Goal: Obtain resource: Obtain resource

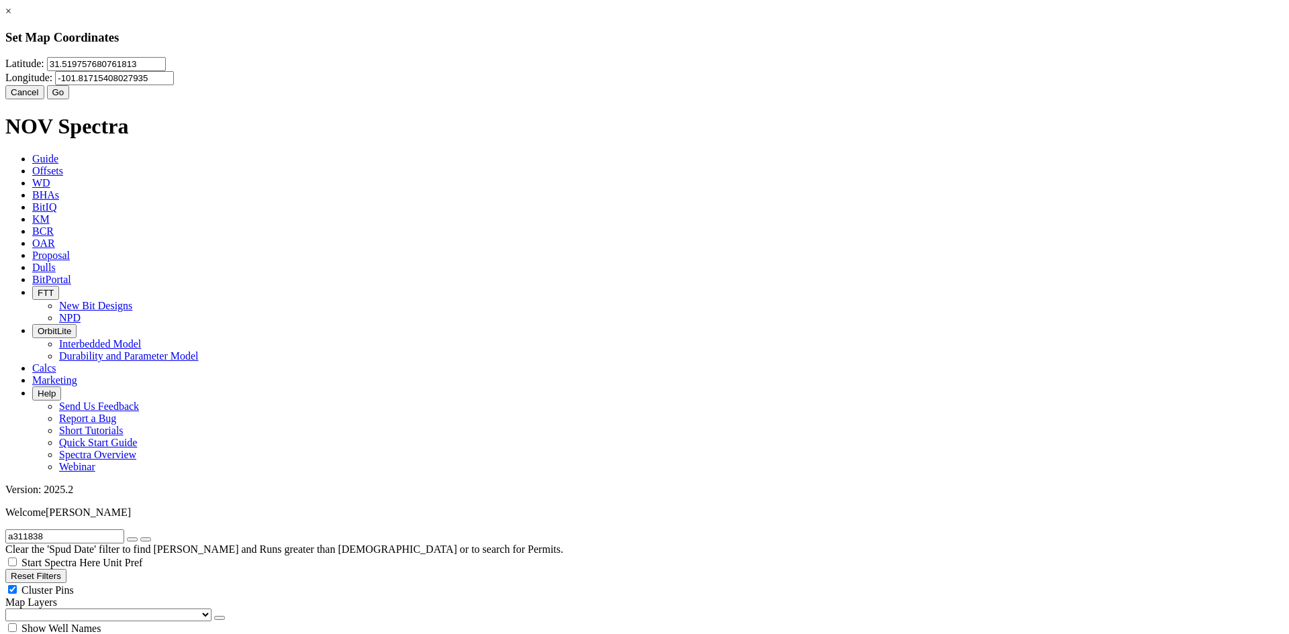
click at [166, 71] on input "31.519757680761813" at bounding box center [106, 64] width 119 height 14
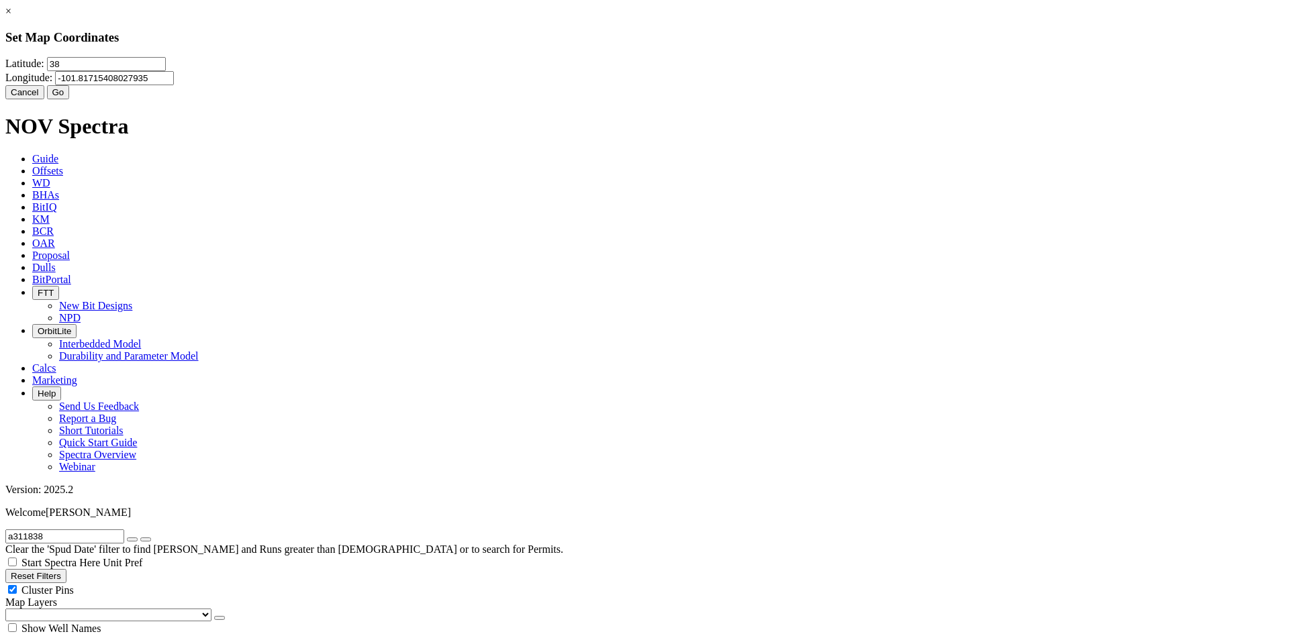
type input "3"
type input "28.443350"
type input "-98.302419"
click at [70, 99] on button "Go" at bounding box center [58, 92] width 23 height 14
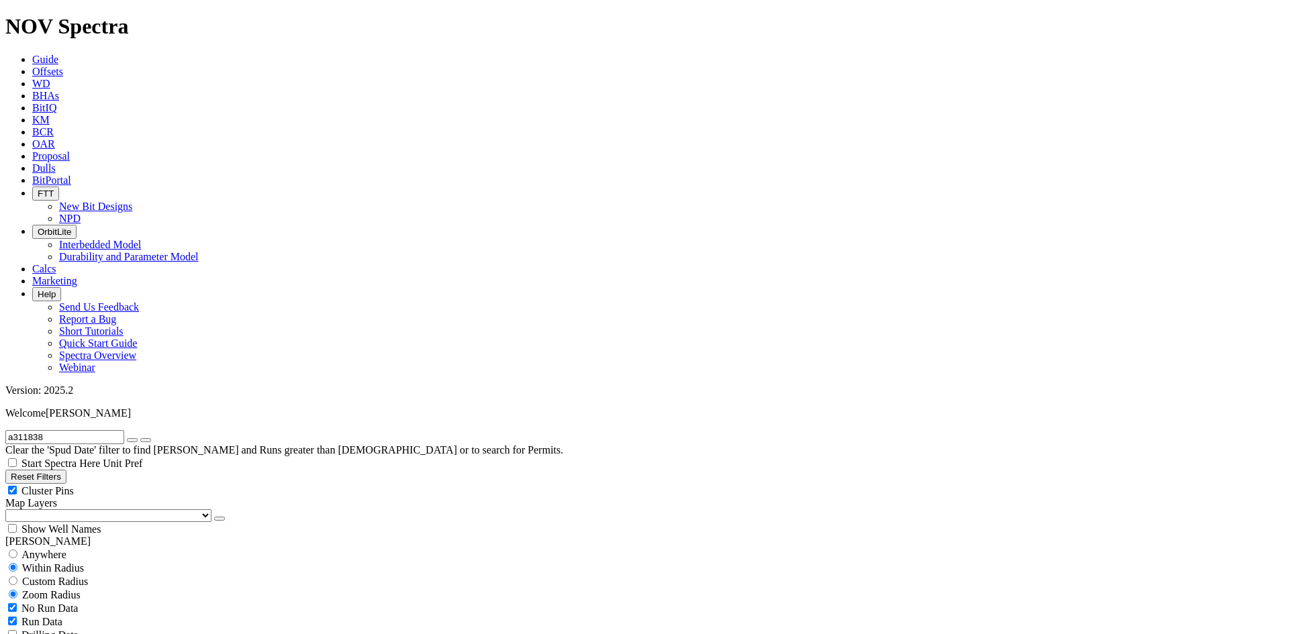
click at [66, 470] on button "Reset Filters" at bounding box center [35, 477] width 61 height 14
type input "[DATE]"
click at [66, 576] on span "Custom Radius" at bounding box center [55, 581] width 66 height 11
radio input "true"
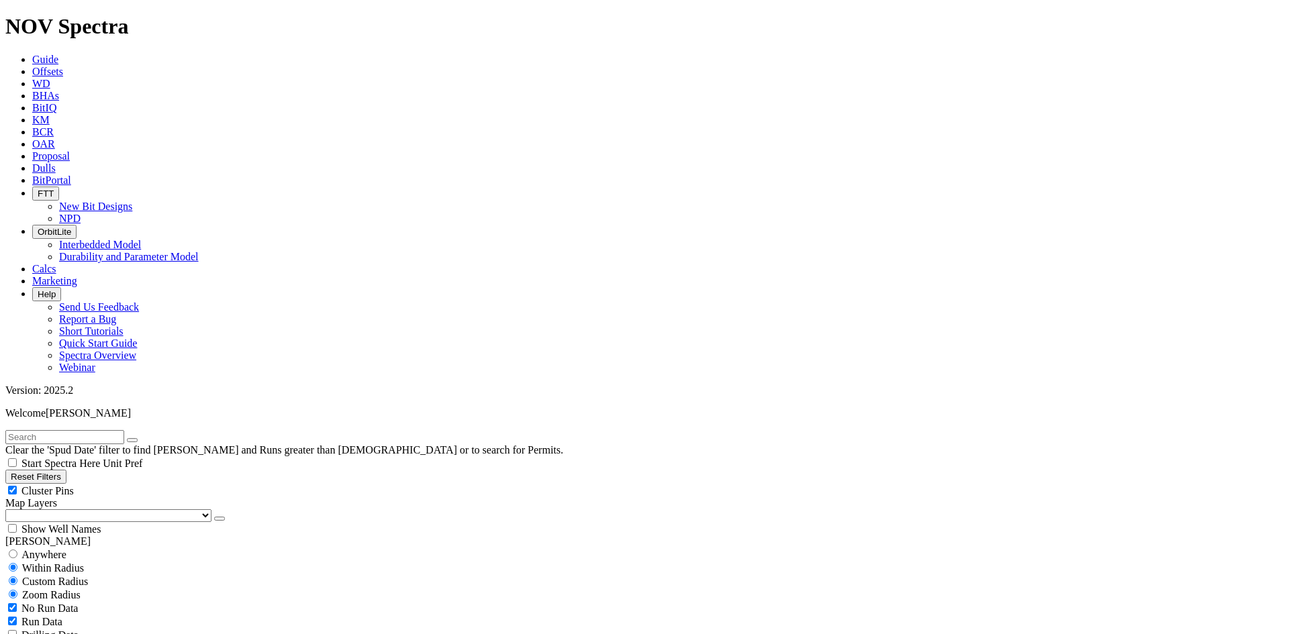
radio input "false"
click at [88, 602] on input "number" at bounding box center [64, 609] width 119 height 14
type input "10"
click at [37, 616] on button "Miles" at bounding box center [21, 623] width 32 height 14
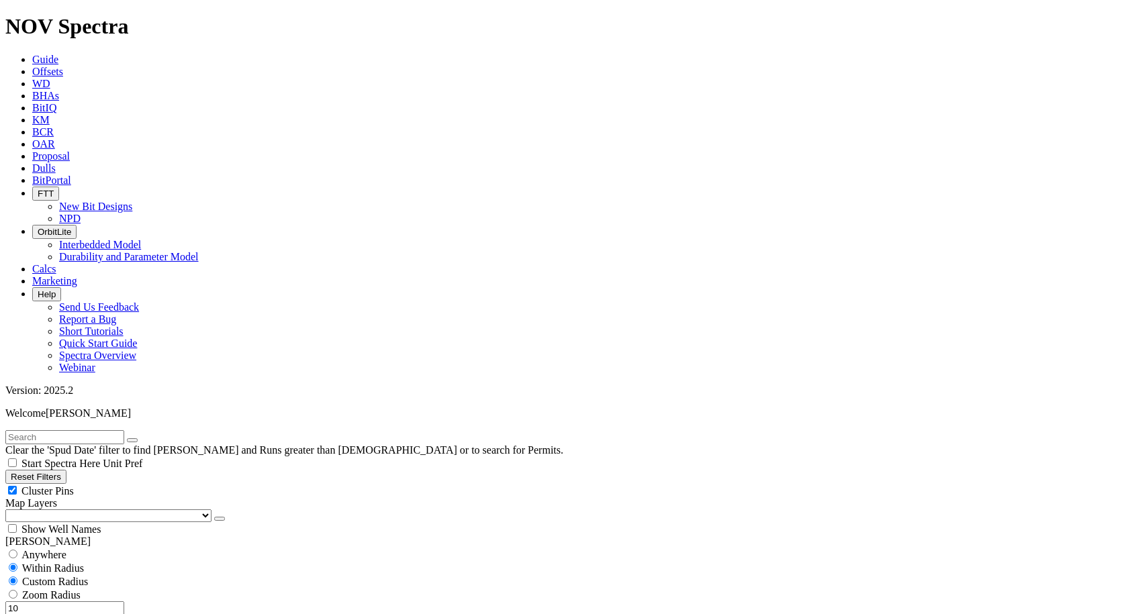
scroll to position [470, 0]
select select "12.25"
checkbox input "false"
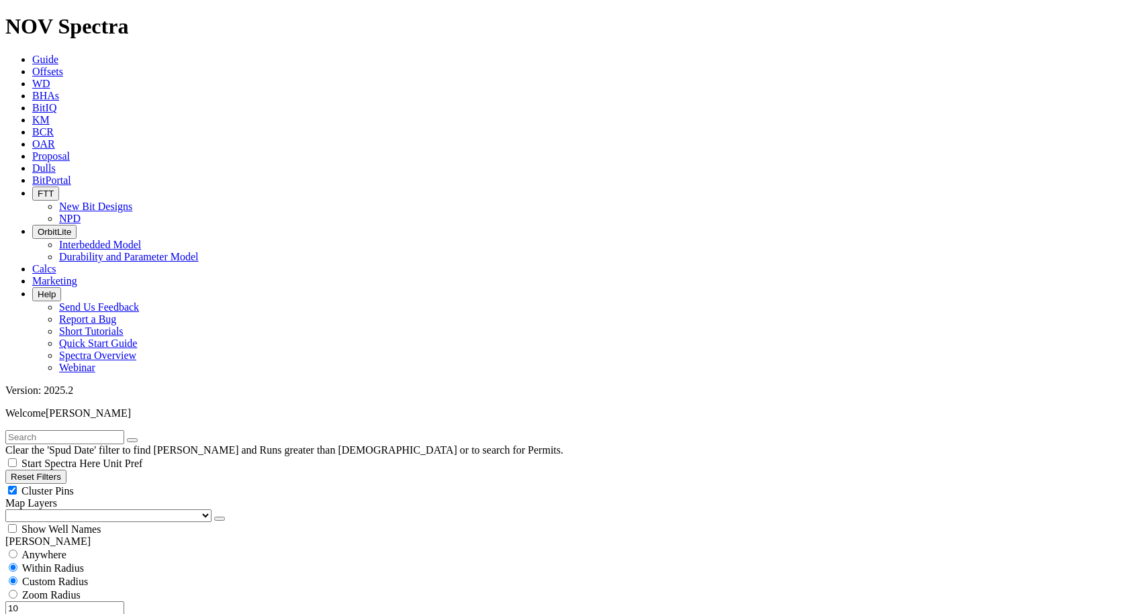
select select "? number:12.25 ?"
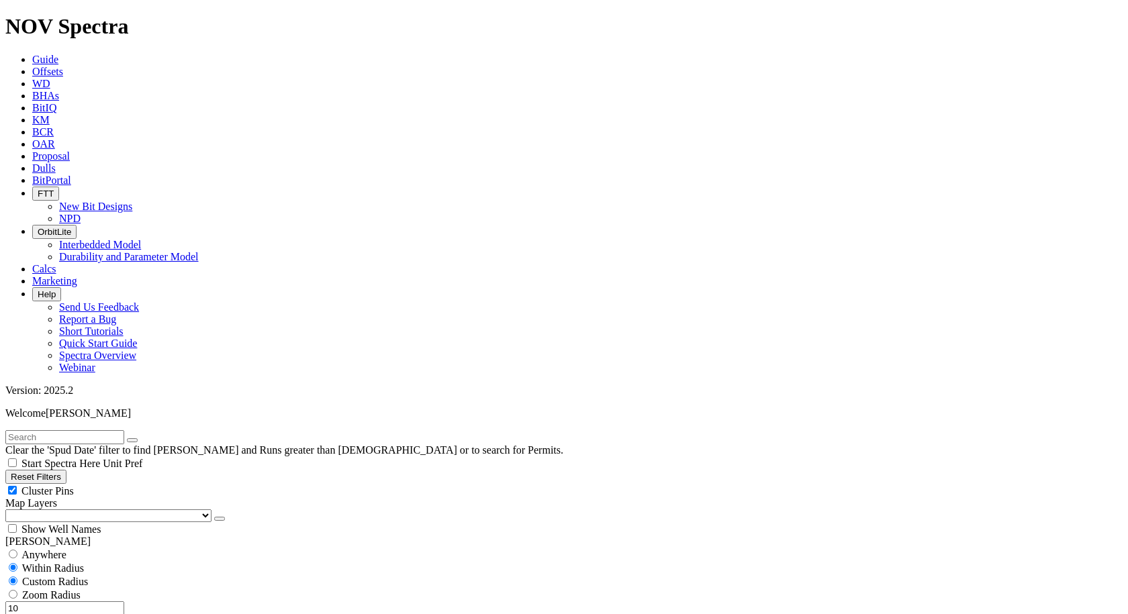
scroll to position [1007, 0]
type input "5000"
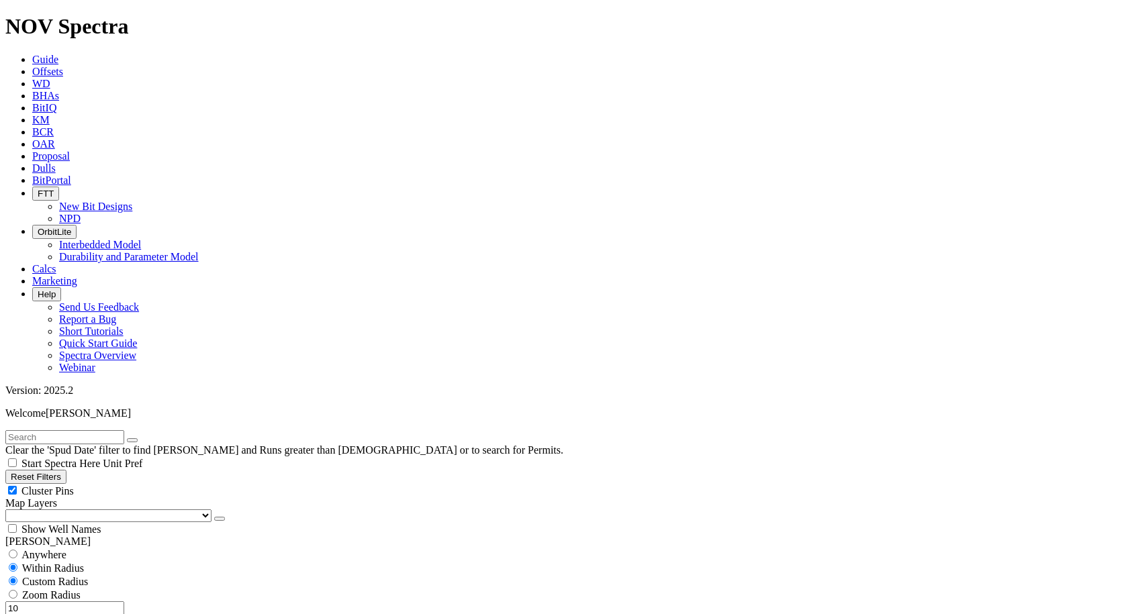
scroll to position [537, 0]
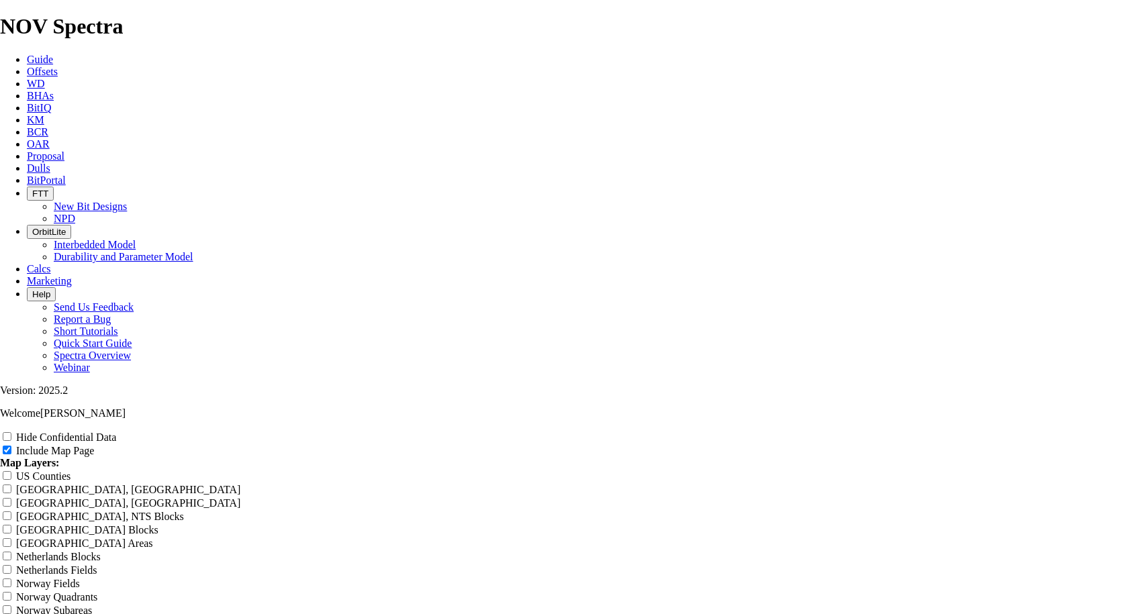
scroll to position [1611, 0]
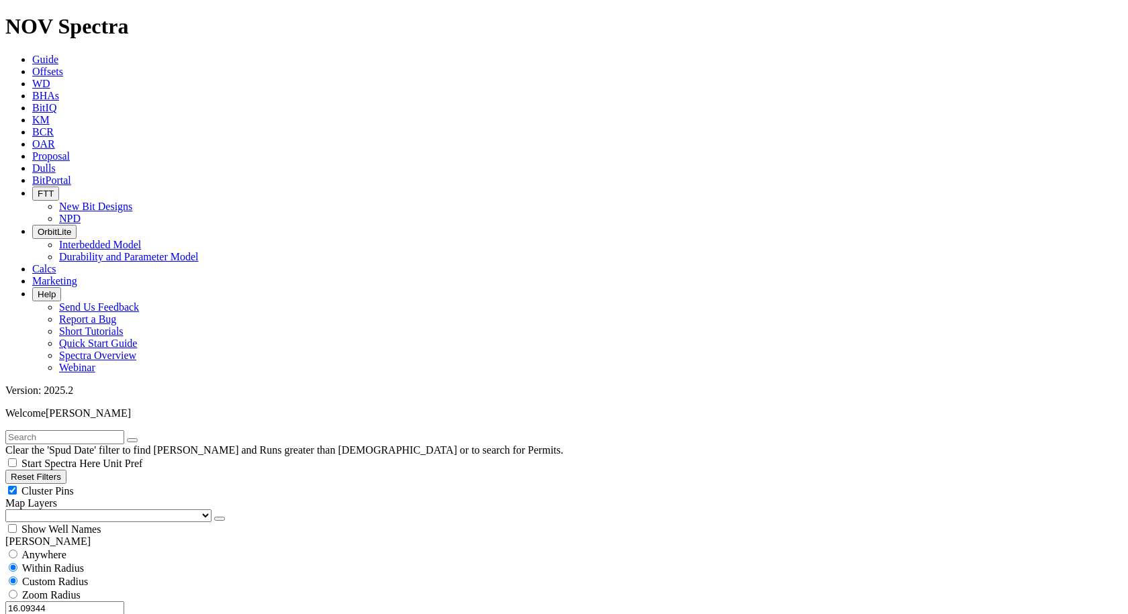
scroll to position [940, 0]
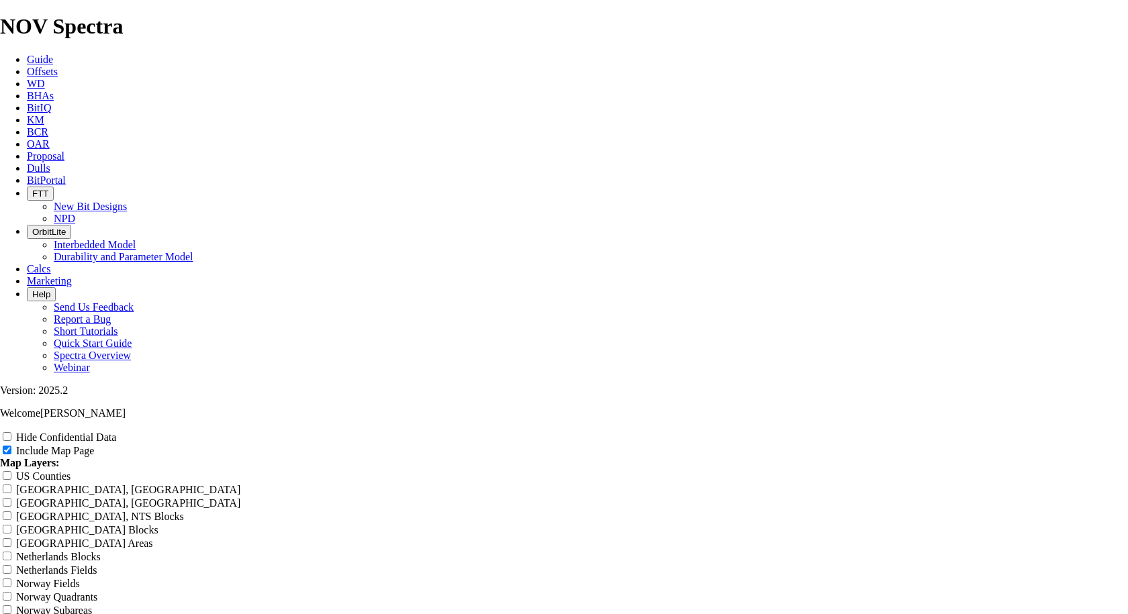
scroll to position [1611, 0]
type input "H"
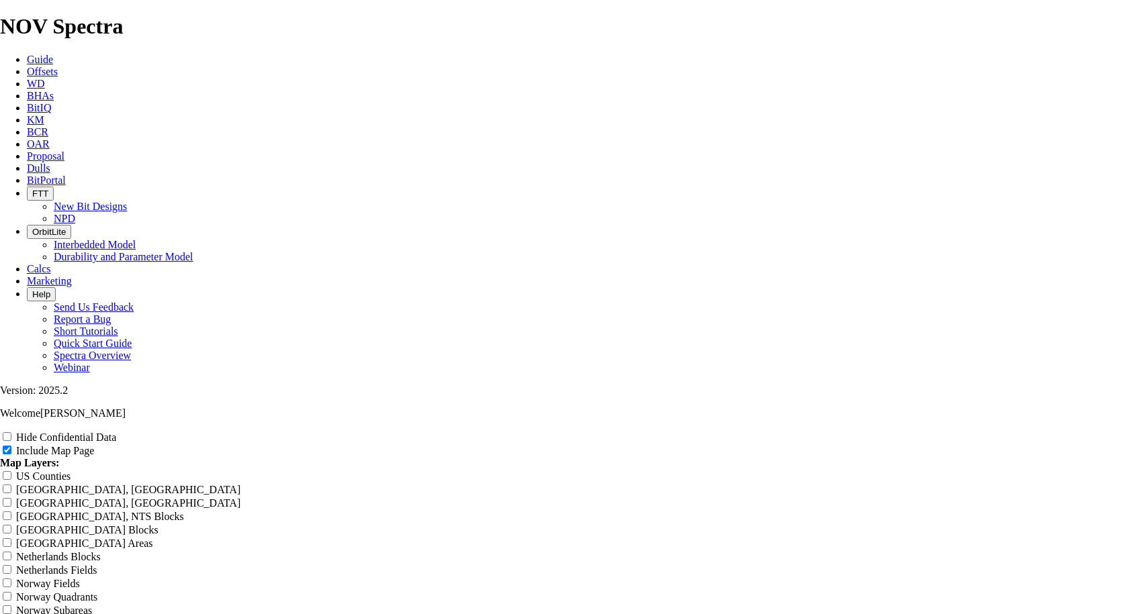
type input "H"
type input "Hu"
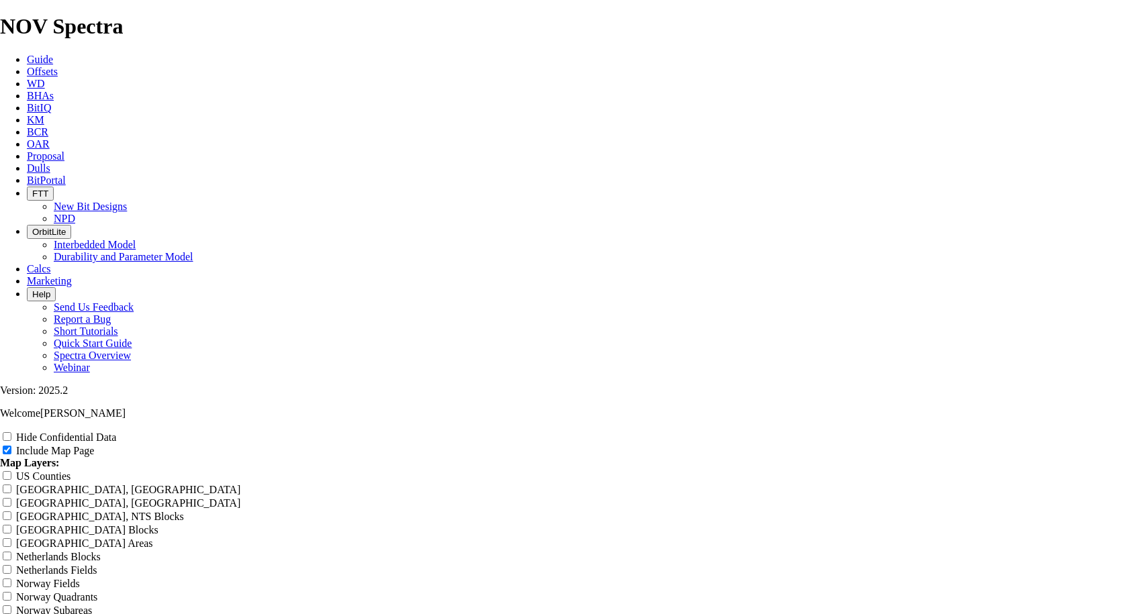
type input "Hu"
type input "[PERSON_NAME]"
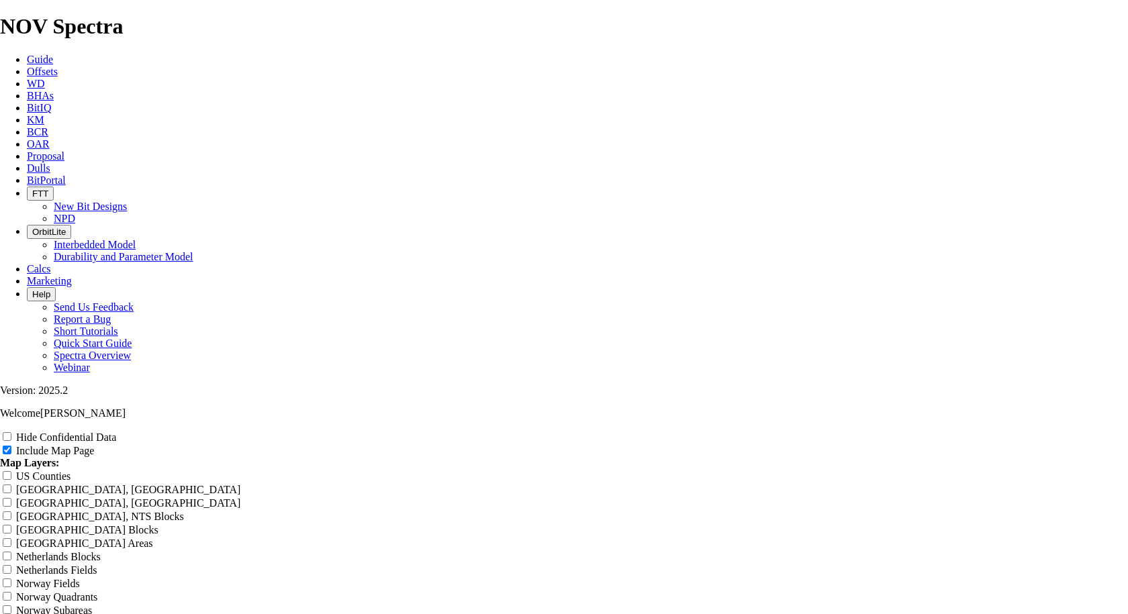
type input "[PERSON_NAME]"
type input "Hu"
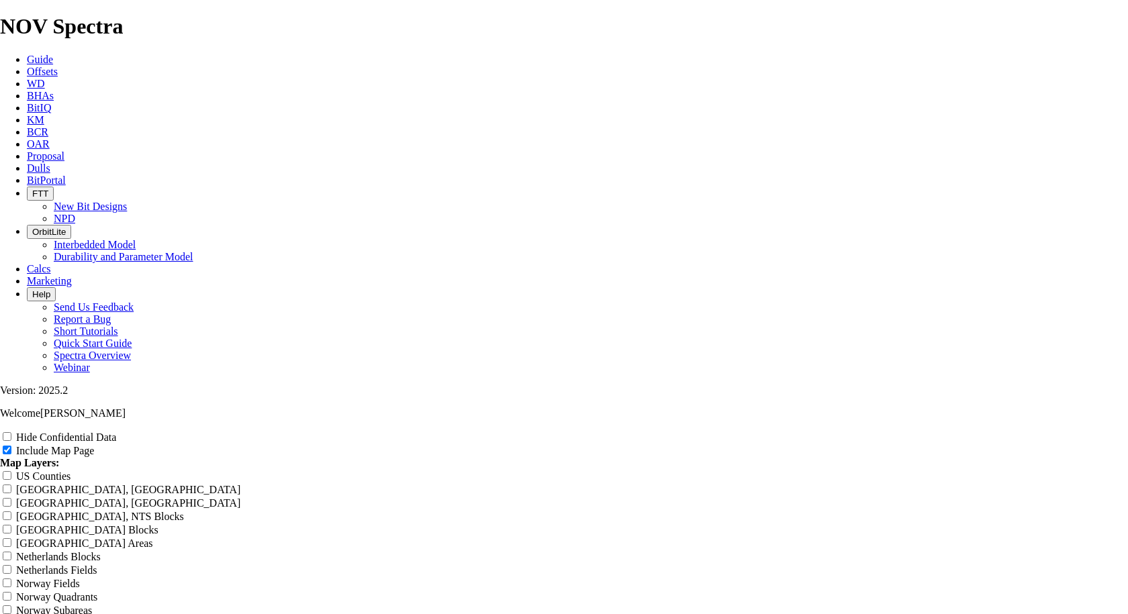
type input "Hu"
type input "Hus"
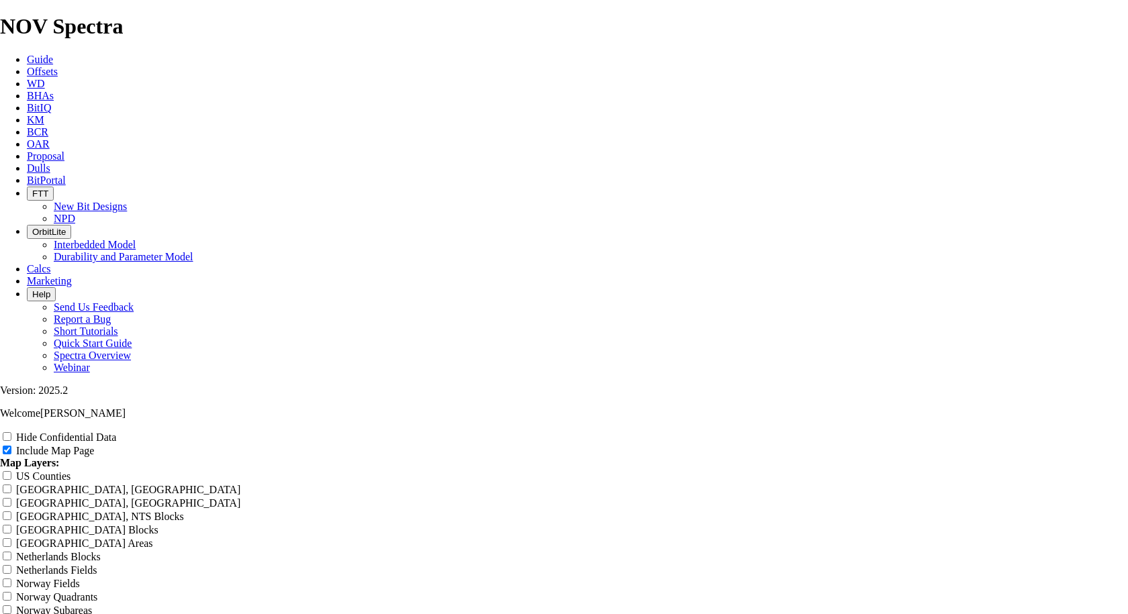
type input "Hus"
type input "Husk"
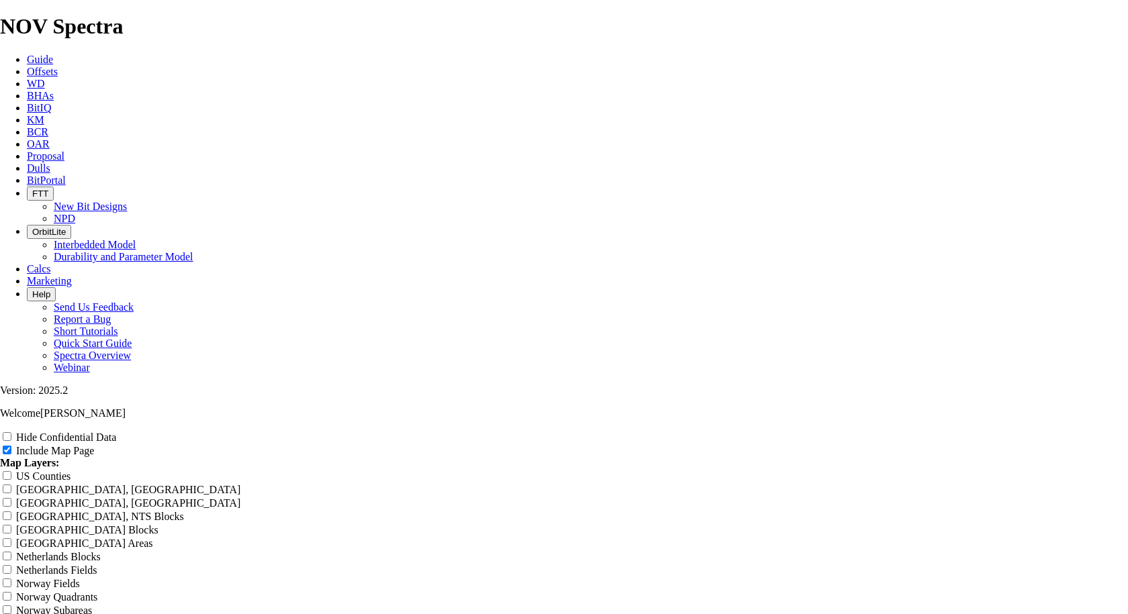
type input "Husk"
type input "Husky"
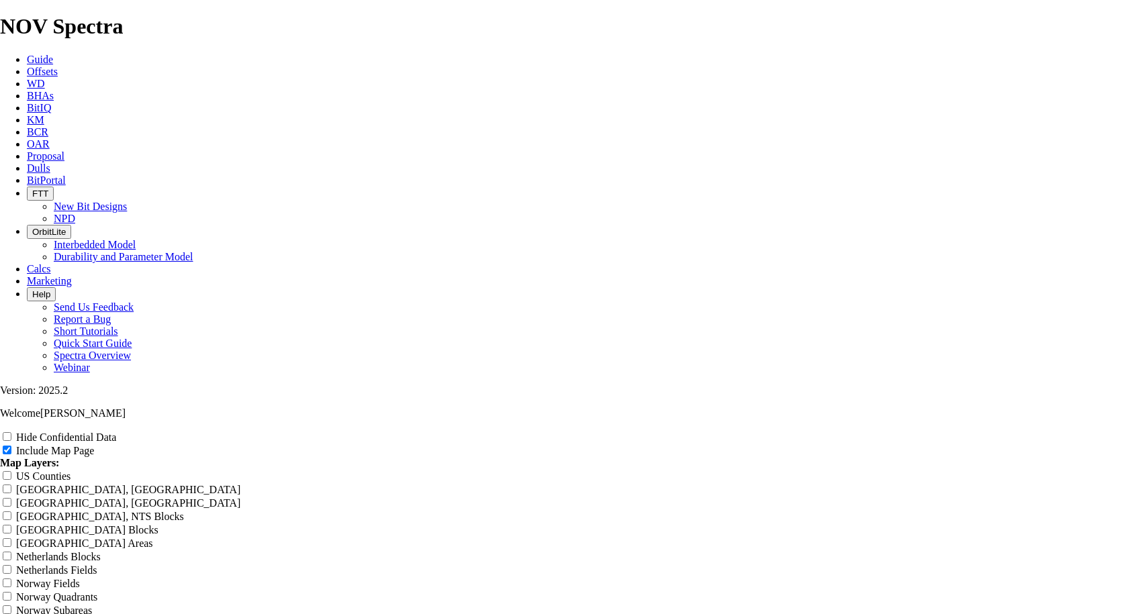
type input "Husky"
type input "Husky-"
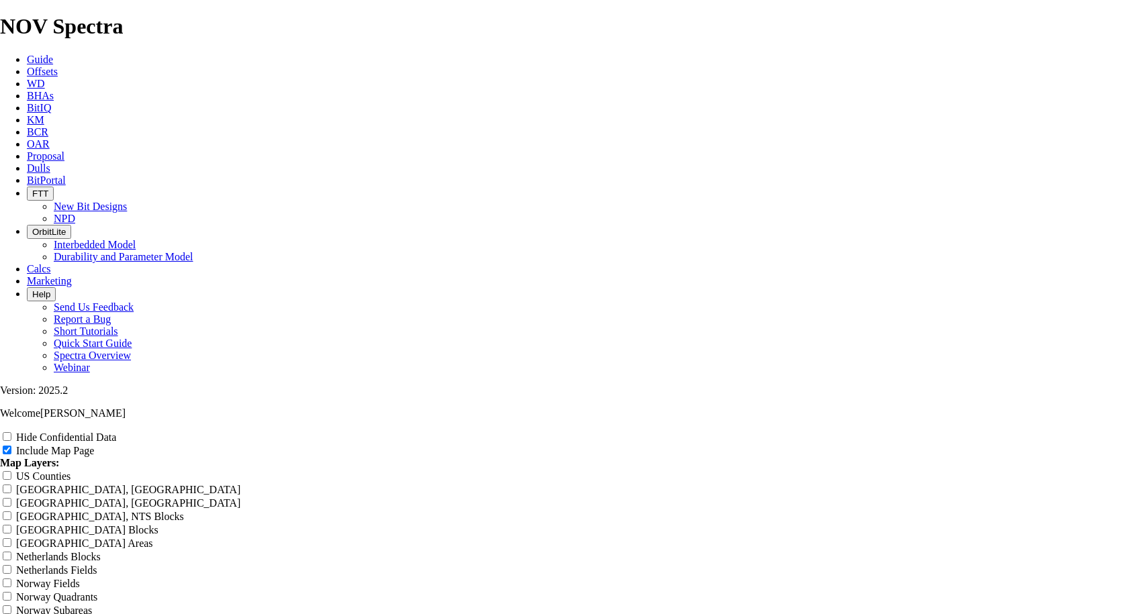
type input "Husky-"
type input "Husky-T"
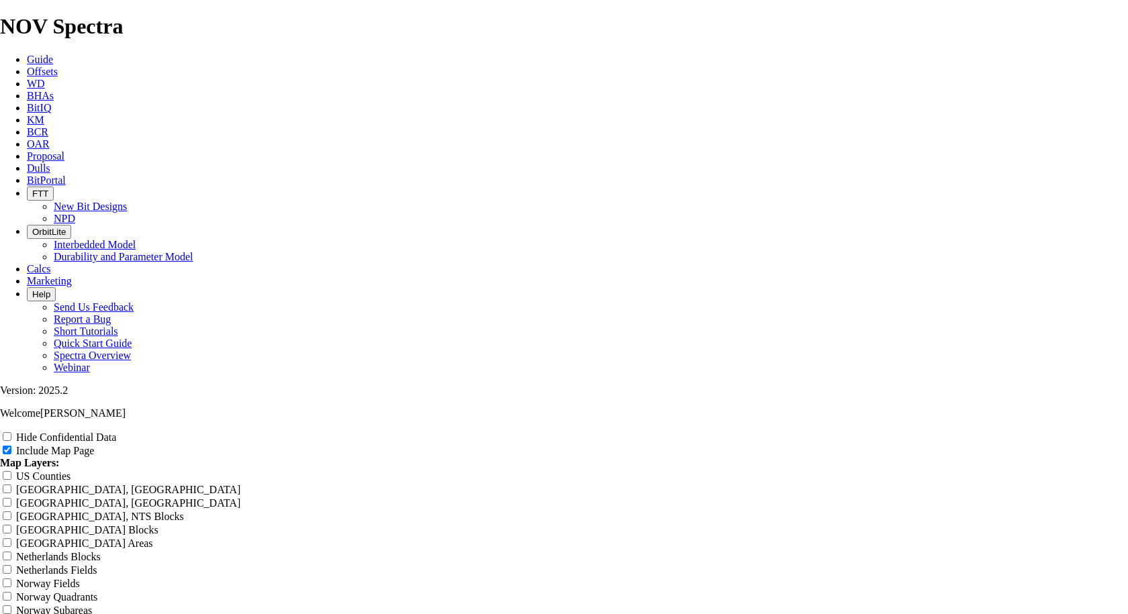
type input "Husky-T"
type input "Husky-Ta"
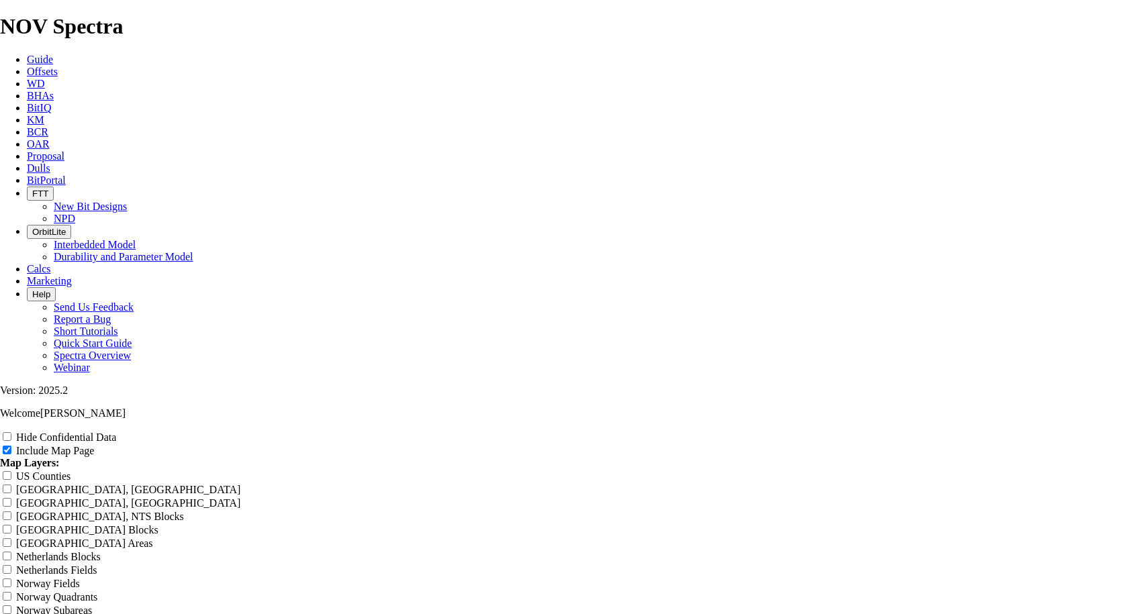
type input "Husky-Ta"
type input "Husky-Tag"
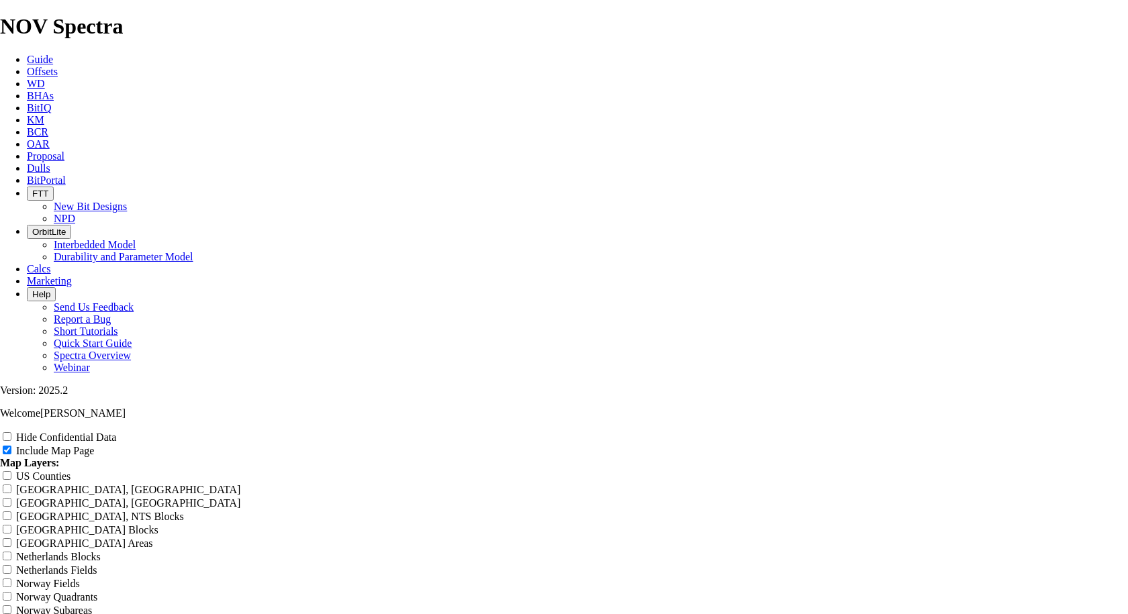
type input "Husky-Tag"
type input "Husky-Tagg"
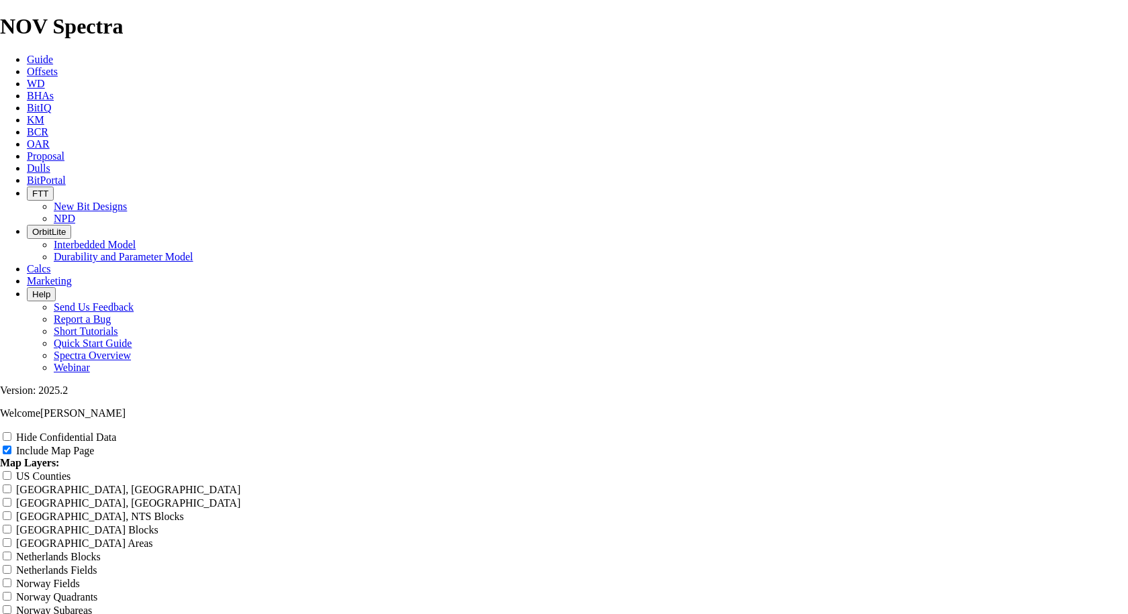
type input "Husky-Tagg"
type input "Husky-[PERSON_NAME]"
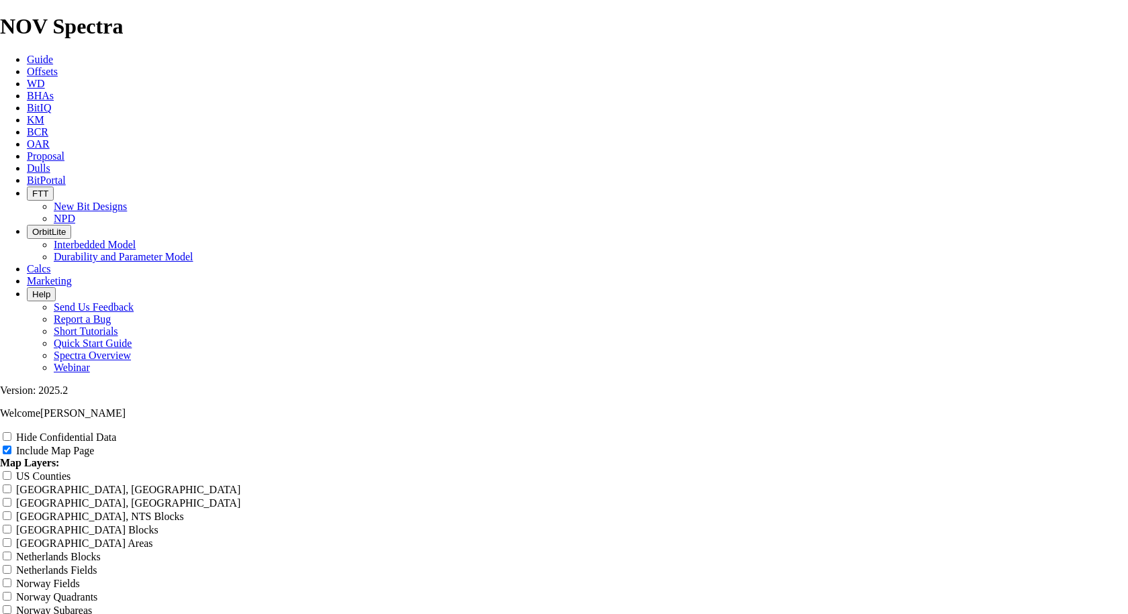
type input "Husky-[PERSON_NAME]"
type input "Husky-Tagger"
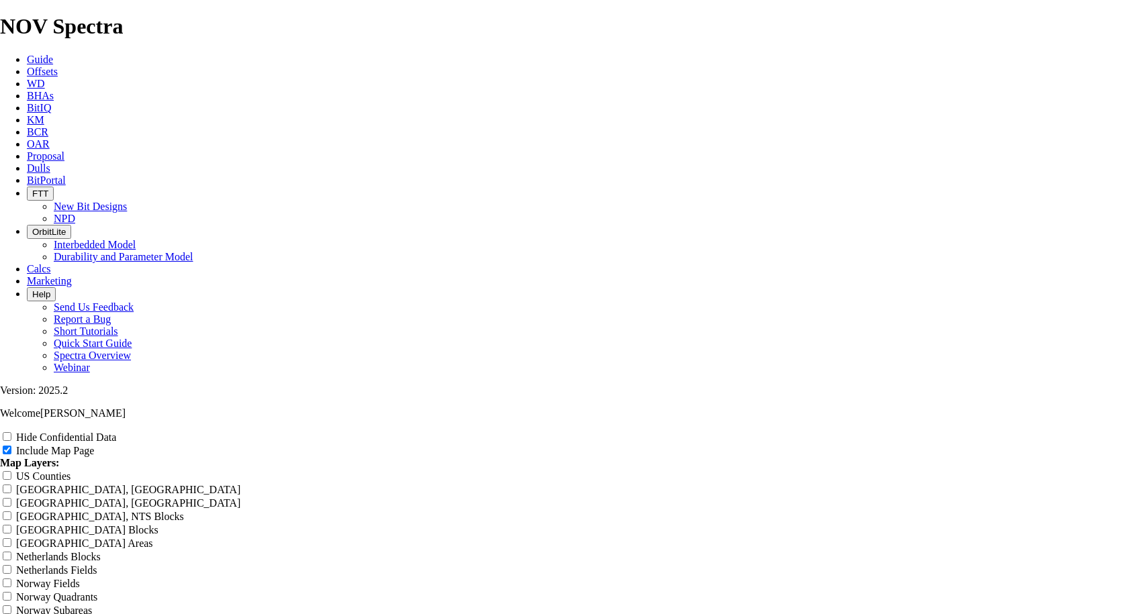
type input "Husky-Tagger"
type input "Husky-[PERSON_NAME]"
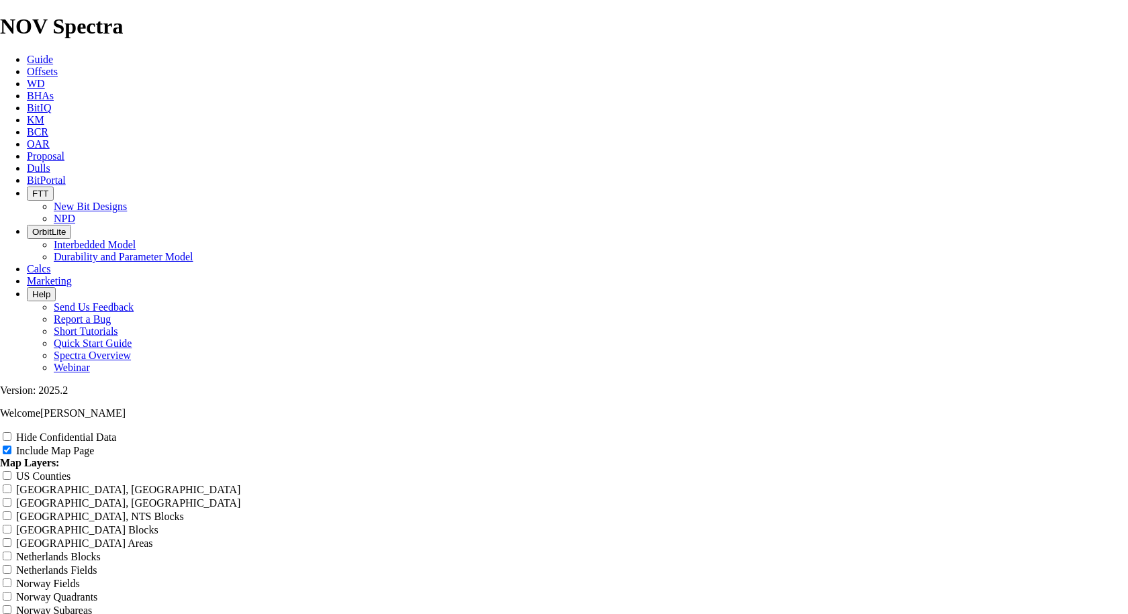
type input "Husky-[PERSON_NAME]"
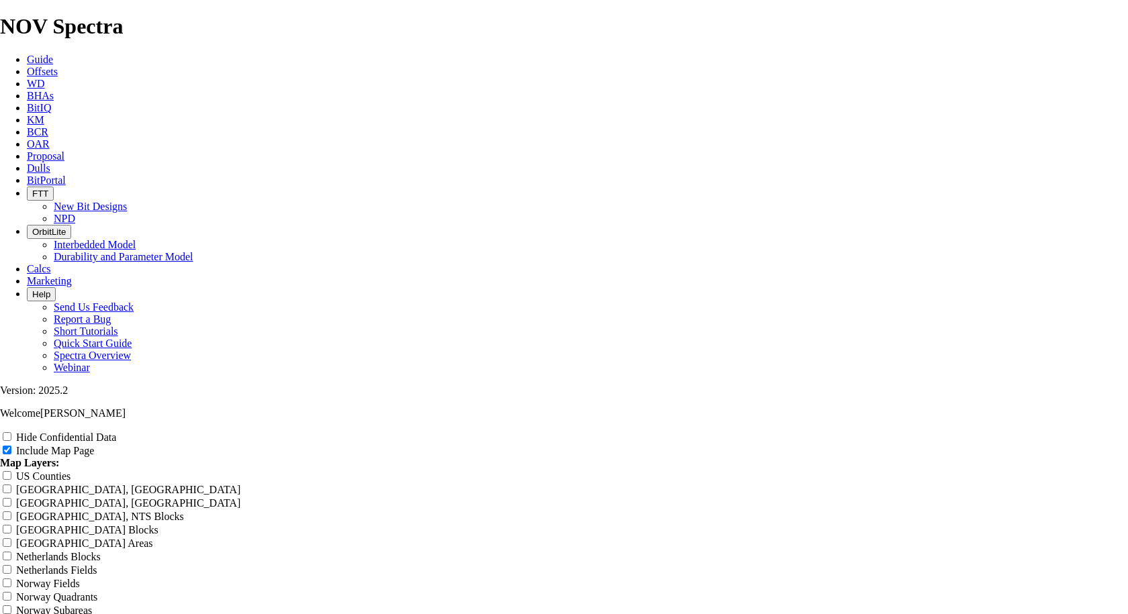
type input "Husky-[PERSON_NAME] 1"
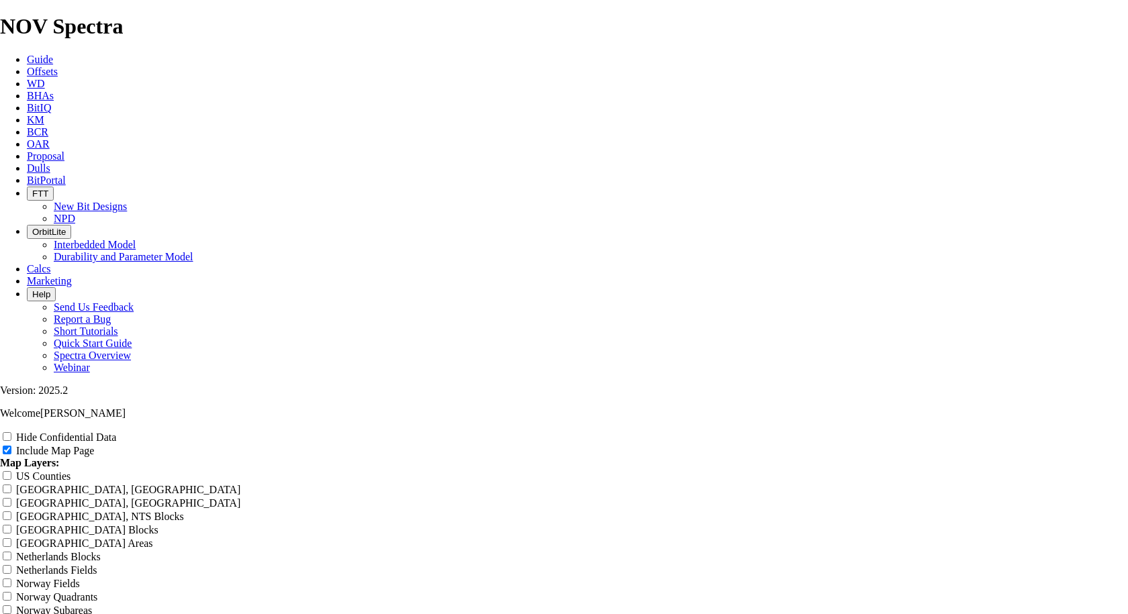
type input "Husky-[PERSON_NAME] 12"
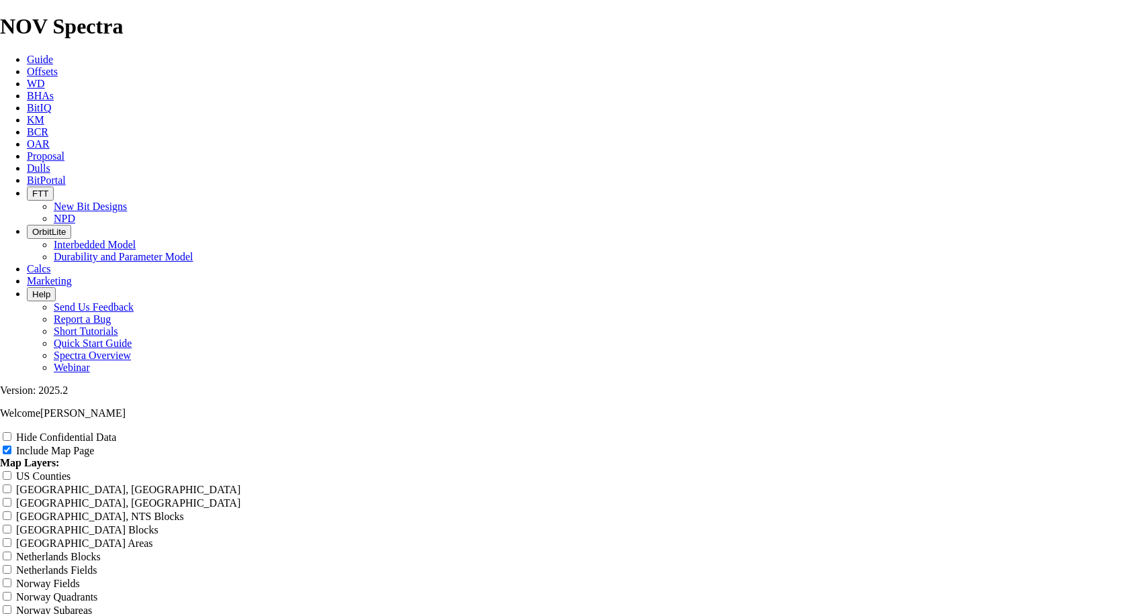
type input "Husky-[PERSON_NAME] 12."
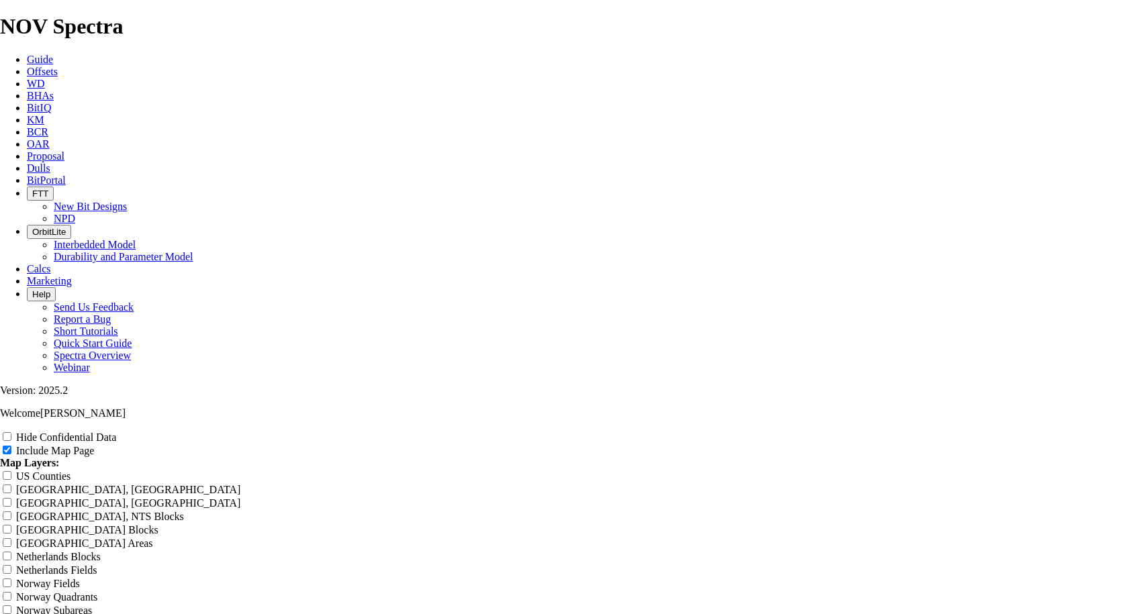
type input "Husky-[PERSON_NAME] 12.2"
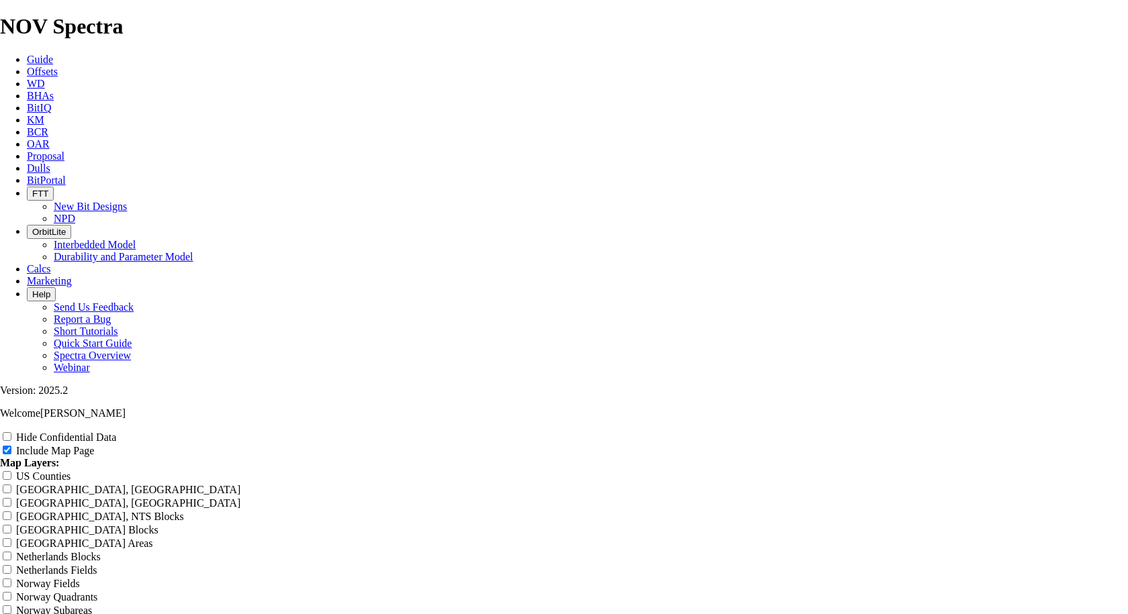
type input "Husky-[PERSON_NAME] 12.25"
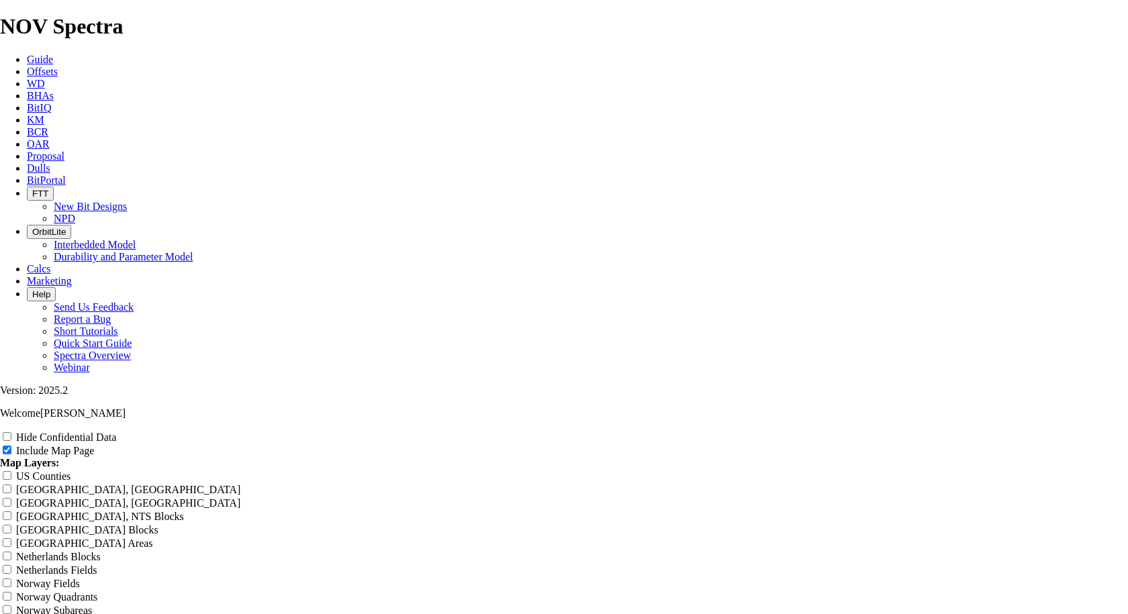
type input "Husky-[PERSON_NAME] 12.25""
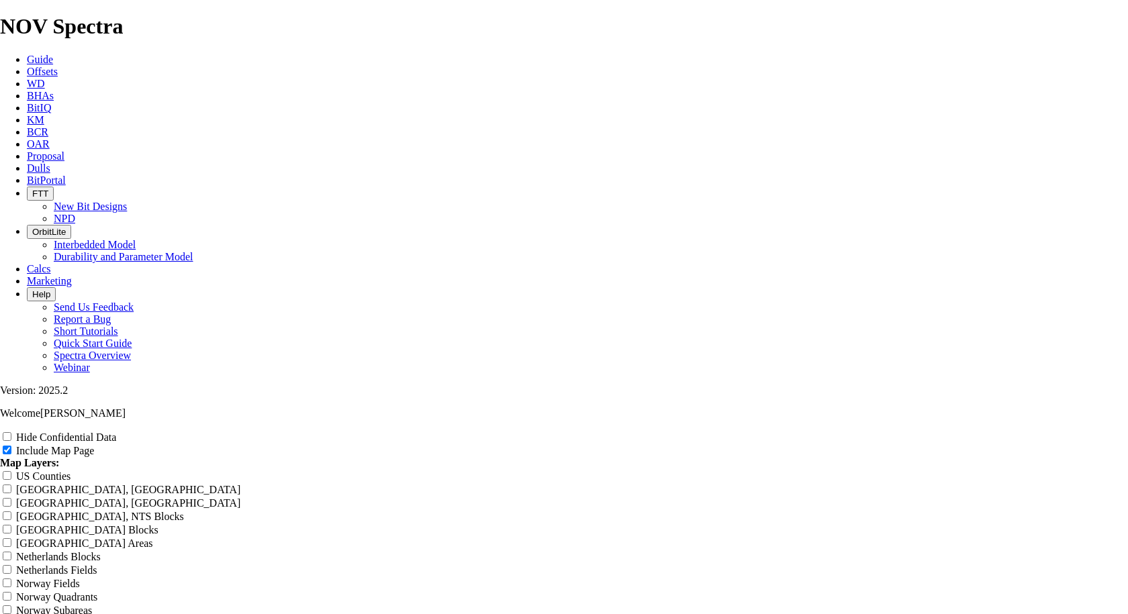
type input "Husky-[PERSON_NAME] 12.25""
type input "Husky-[PERSON_NAME] 12.25" I"
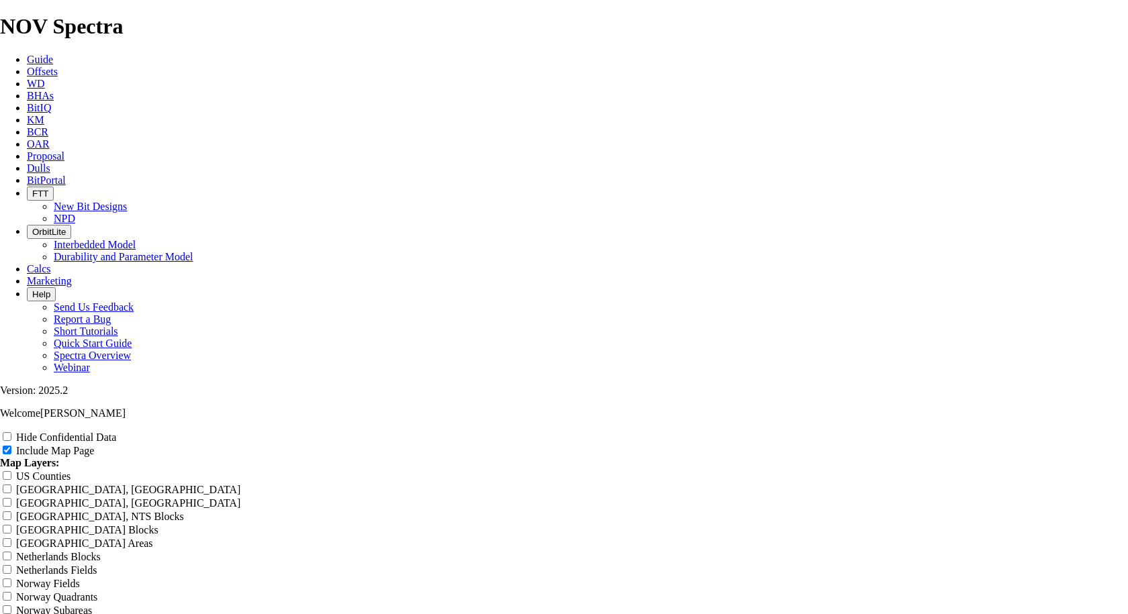
type input "Husky-[PERSON_NAME] 12.25" I"
type input "Husky-[PERSON_NAME] 12.25" In"
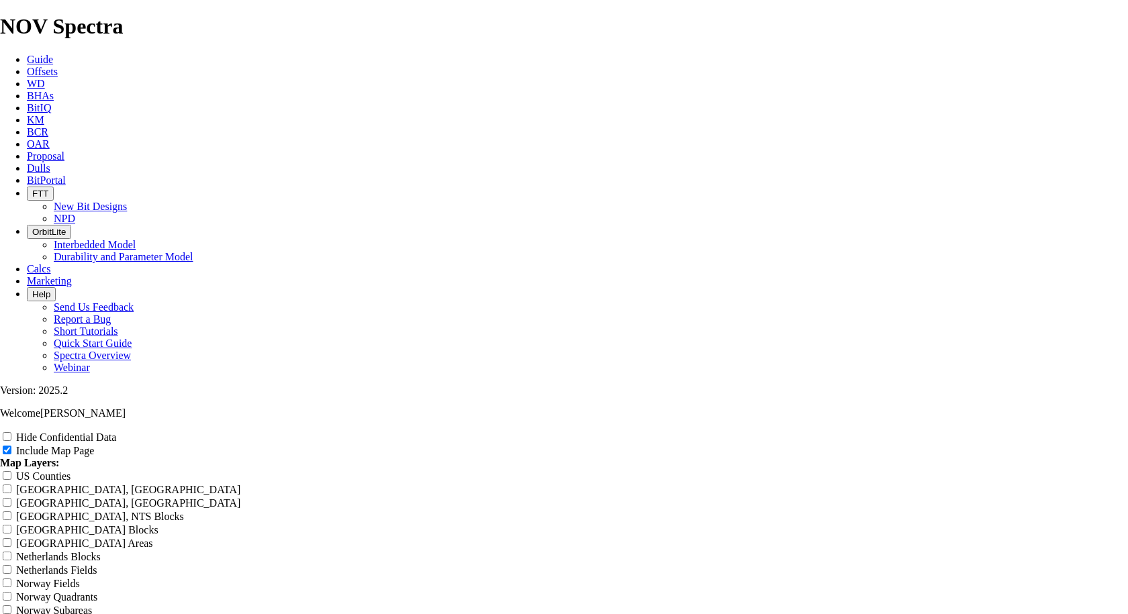
type input "Husky-[PERSON_NAME] 12.25" In"
type input "Husky-[PERSON_NAME] 12.25" Int"
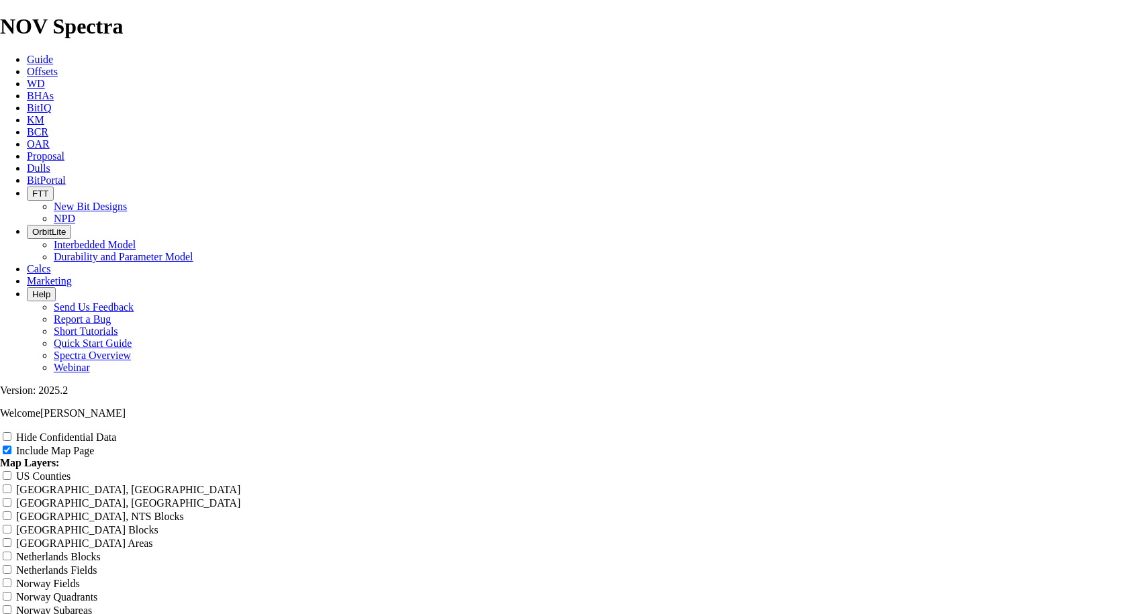
type input "Husky-[PERSON_NAME] 12.25" Int"
type input "Husky-[PERSON_NAME] 12.25" Inte"
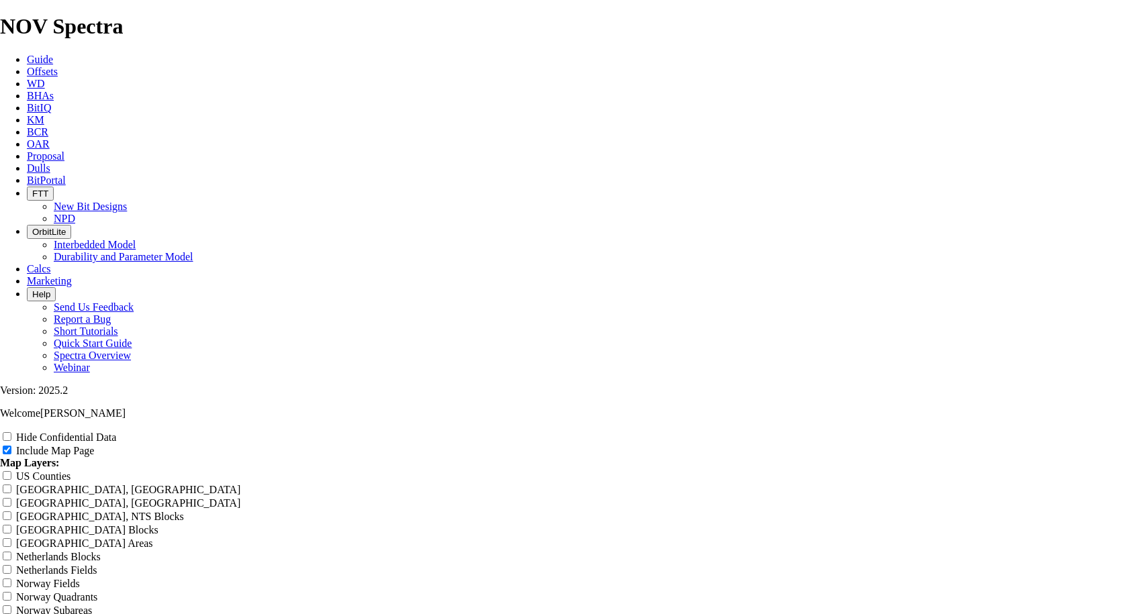
type input "Husky-[PERSON_NAME] 12.25" Inte"
type input "Husky-[PERSON_NAME] 12.25" Inter"
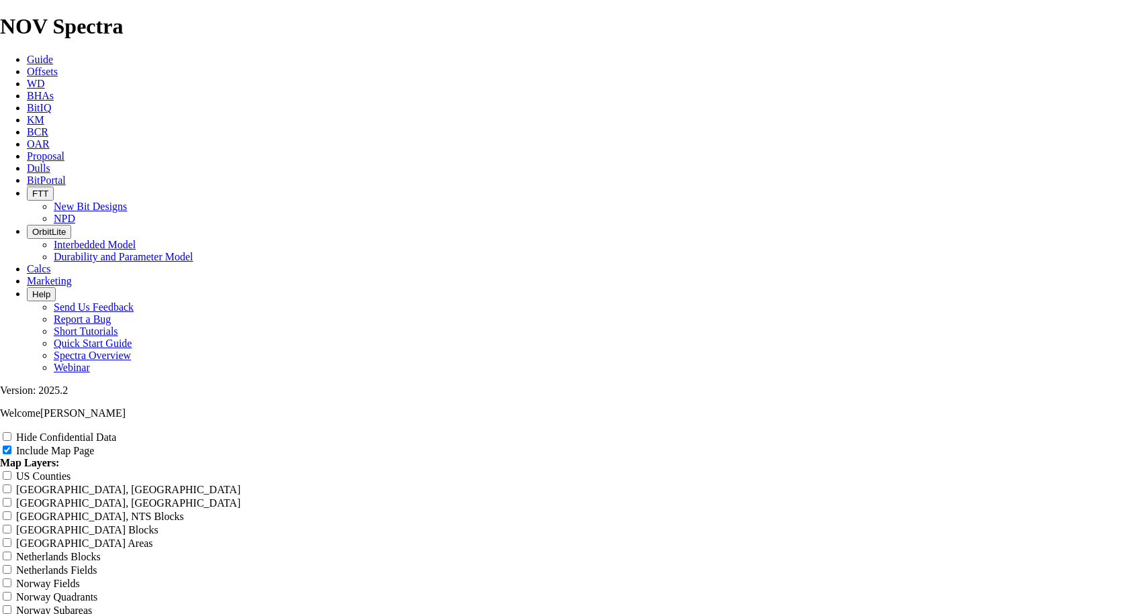
type input "Husky-[PERSON_NAME] 12.25" Inter"
type input "Husky-[PERSON_NAME] 12.25" Interm"
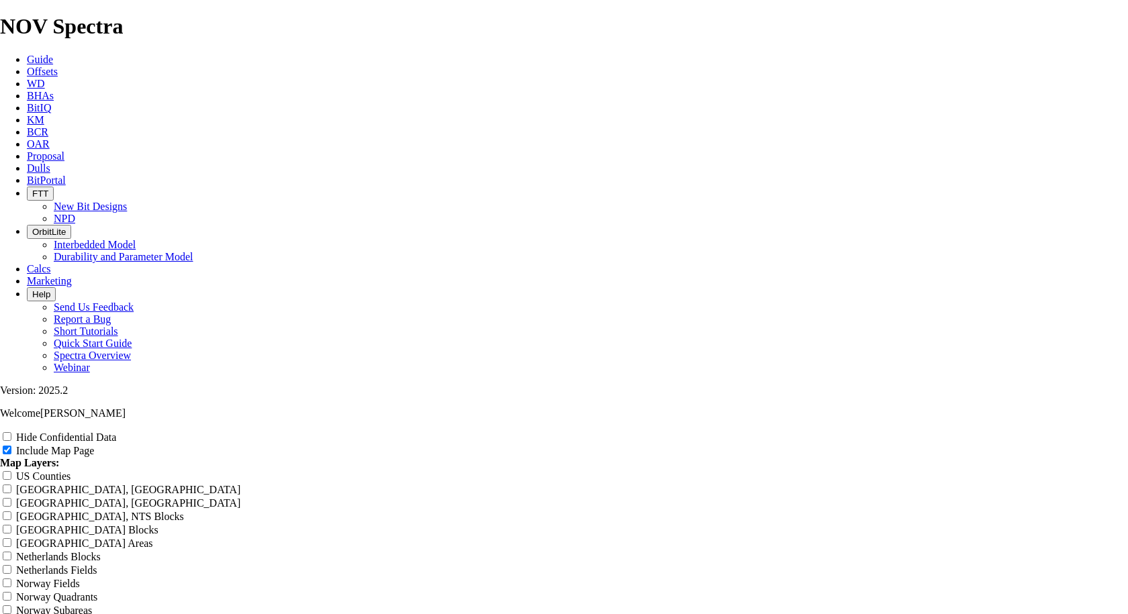
type input "Husky-[PERSON_NAME] 12.25" Interm"
type input "Husky-[PERSON_NAME] 12.25" Interme"
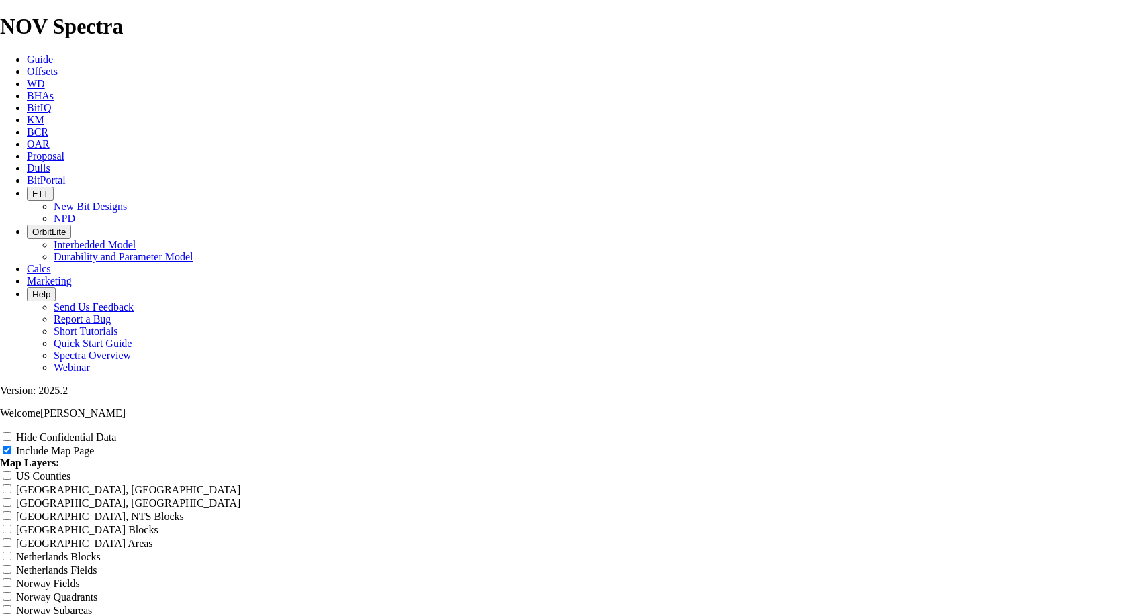
type input "Husky-[PERSON_NAME] 12.25" Interme"
type input "Husky-[PERSON_NAME] 12.25" Intermed"
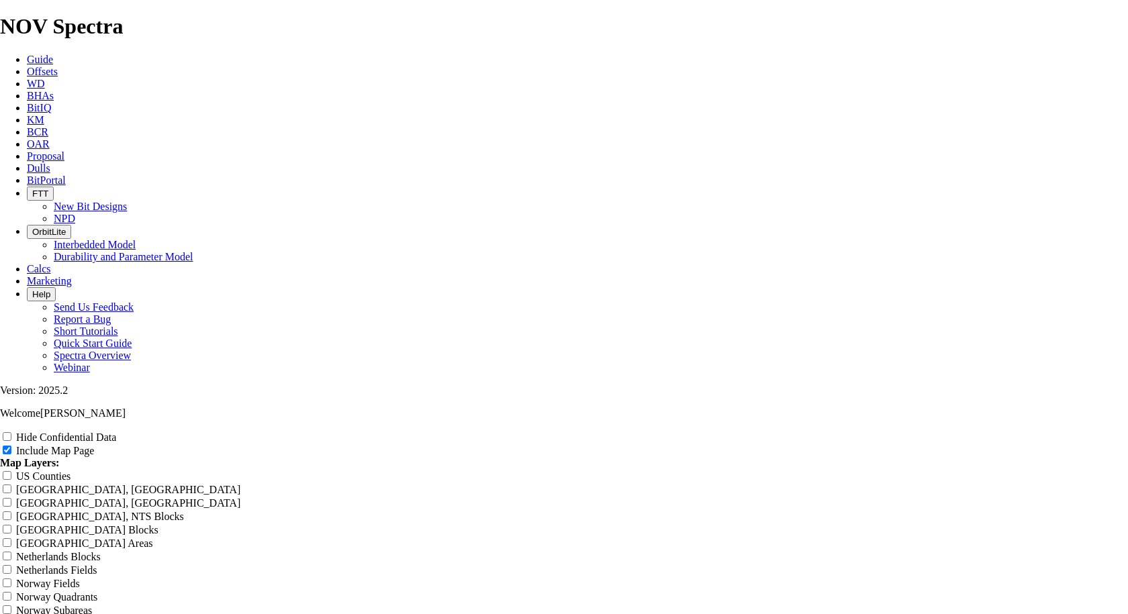
type input "Husky-[PERSON_NAME] 12.25" Intermed"
type input "Husky-[PERSON_NAME] 12.25" Intermedi"
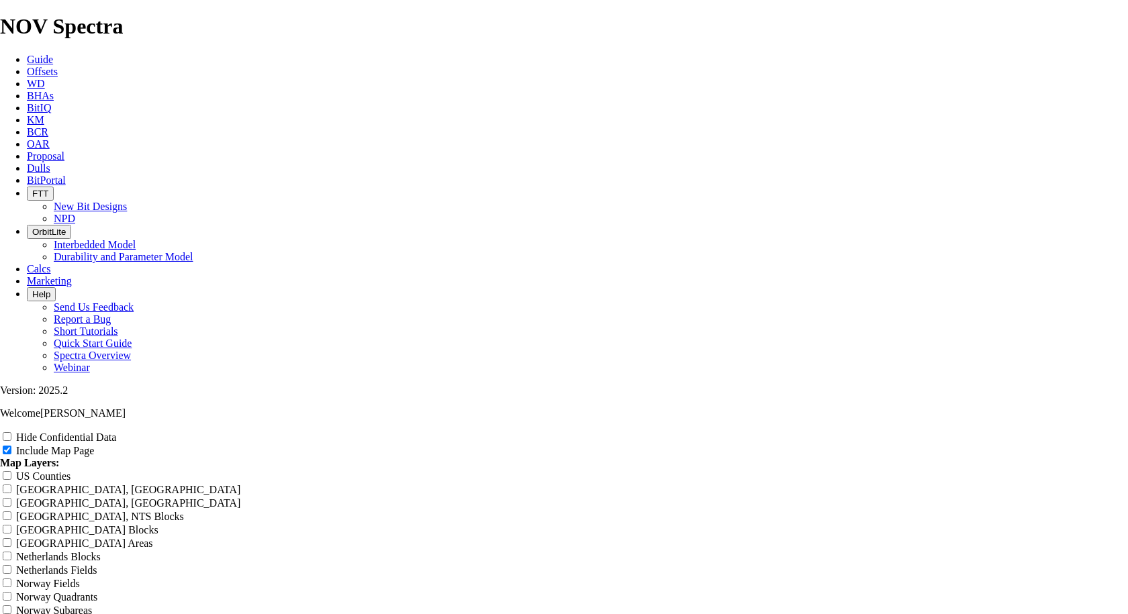
type input "Husky-[PERSON_NAME] 12.25" Intermedi"
type input "Husky-[PERSON_NAME] 12.25" Intermedia"
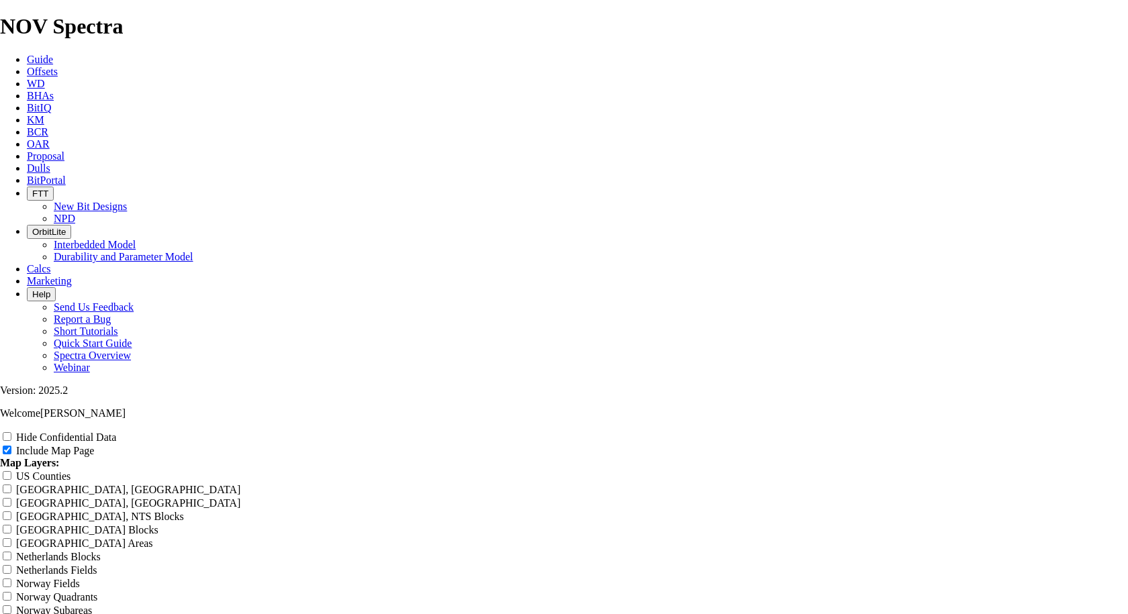
type input "Husky-[PERSON_NAME] 12.25" Intermedia"
type input "Husky-[PERSON_NAME] 12.25" Intermediat"
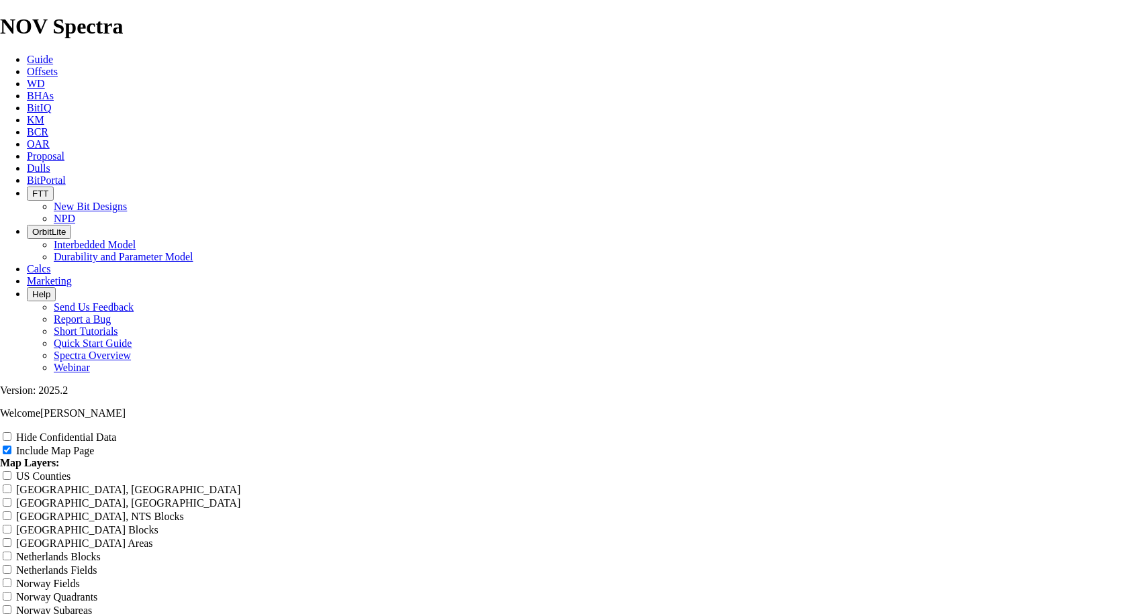
type input "Husky-[PERSON_NAME] 12.25" Intermediat"
type input "Husky-[PERSON_NAME] 12.25" Intermediate"
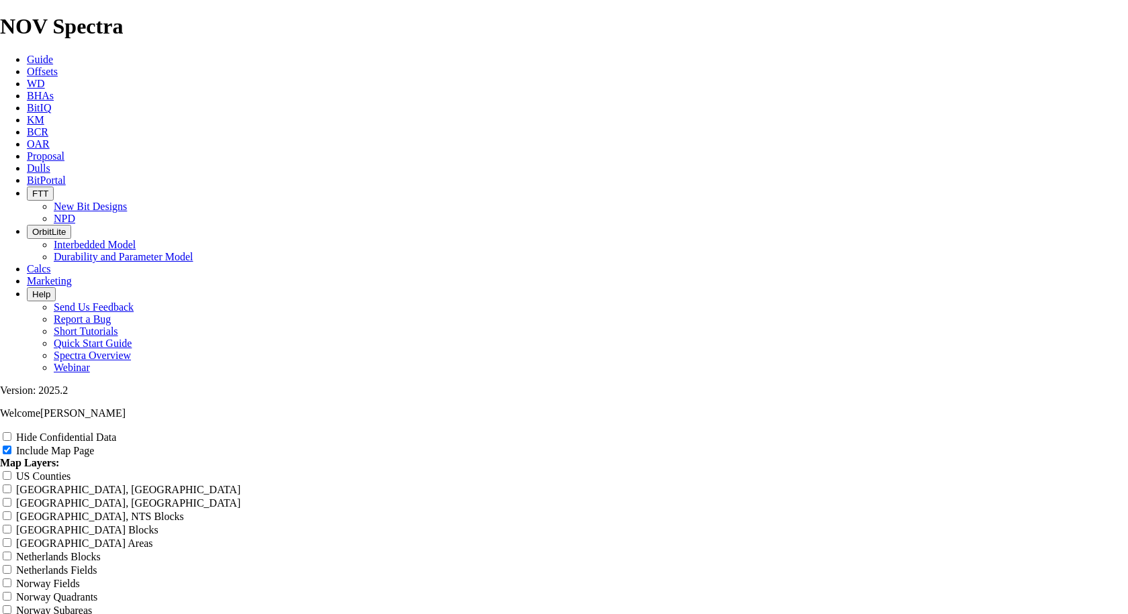
type input "Husky-[PERSON_NAME] 12.25" Intermediate"
type input "Husky-[PERSON_NAME] 12.25" Intermediate O"
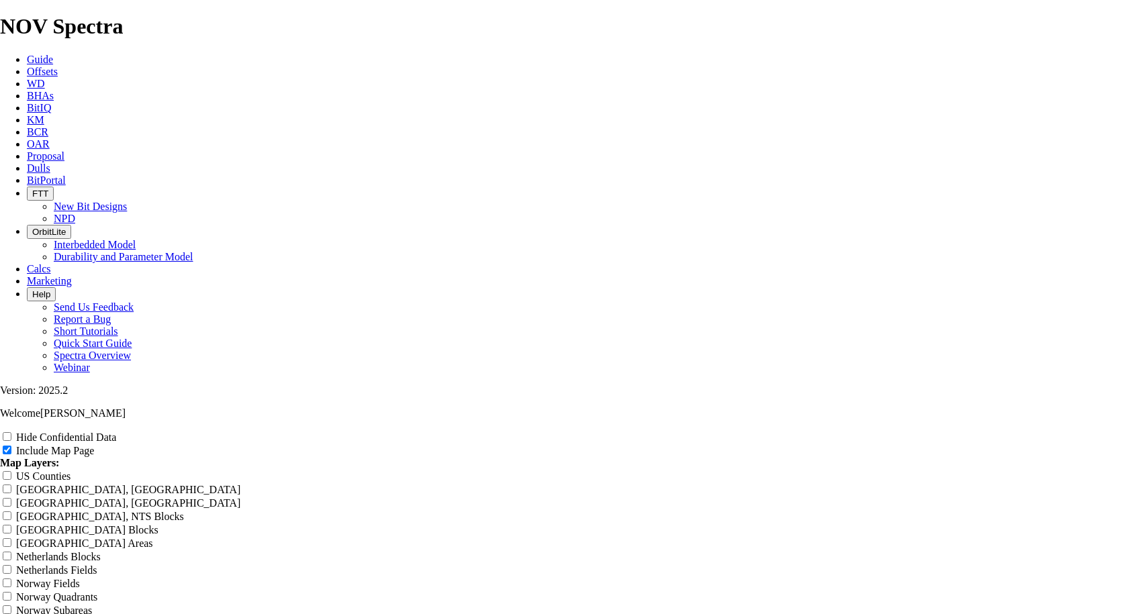
type input "Husky-[PERSON_NAME] 12.25" Intermediate O"
type input "Husky-[PERSON_NAME] 12.25" Intermediate Of"
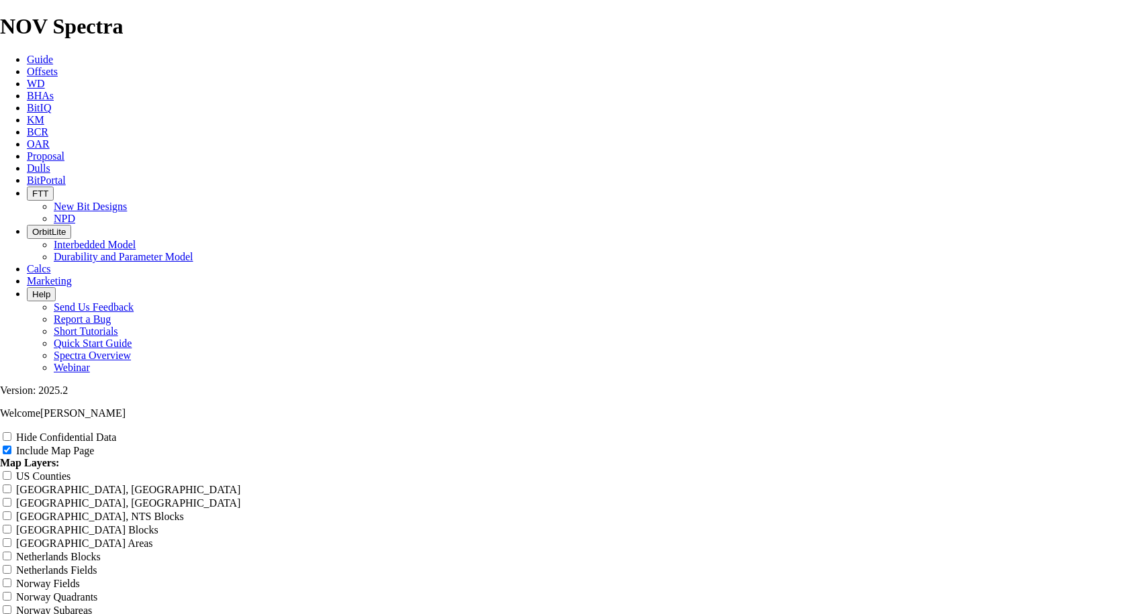
type input "Husky-[PERSON_NAME] 12.25" Intermediate Of"
type input "Husky-[PERSON_NAME] 12.25" Intermediate Off"
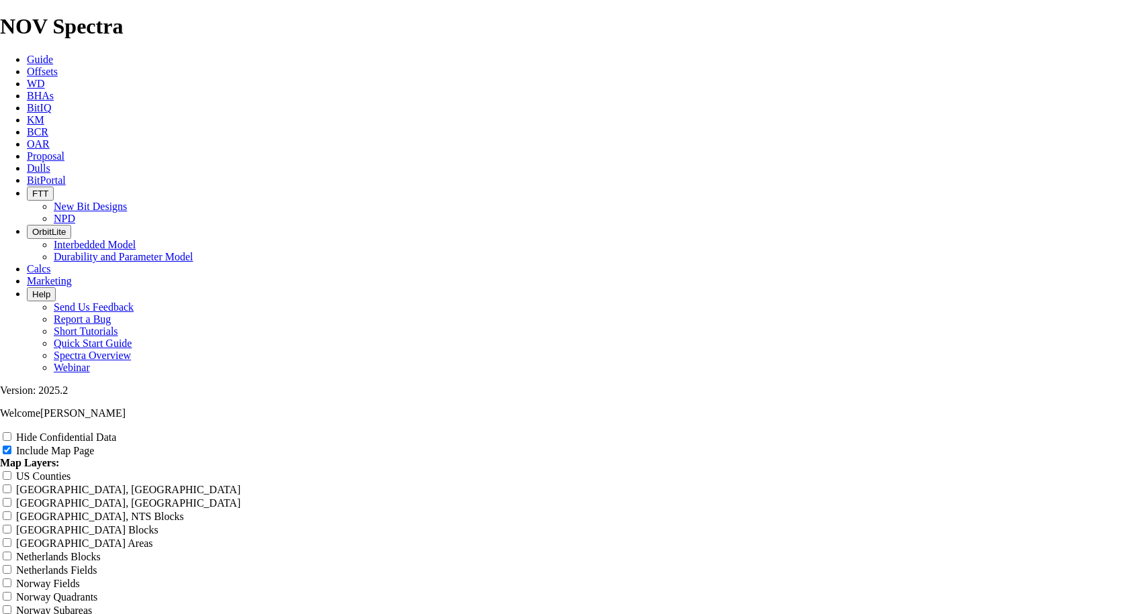
type input "Husky-[PERSON_NAME] 12.25" Intermediate Off"
type input "Husky-[PERSON_NAME] 12.25" Intermediate Offs"
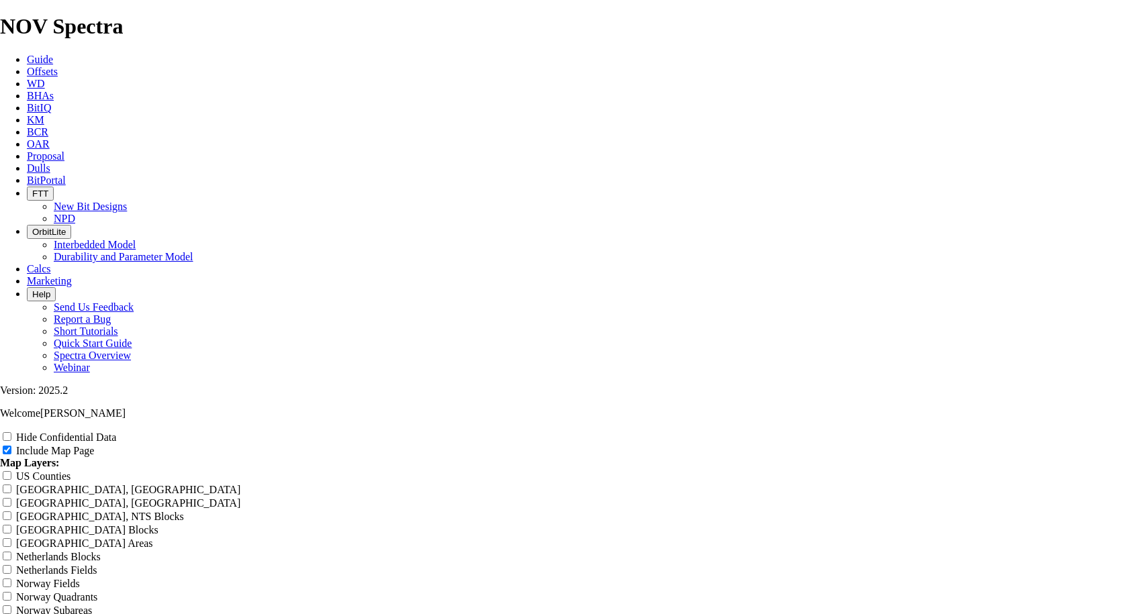
type input "Husky-[PERSON_NAME] 12.25" Intermediate Offs"
click at [11, 471] on input "US Counties" at bounding box center [7, 475] width 9 height 9
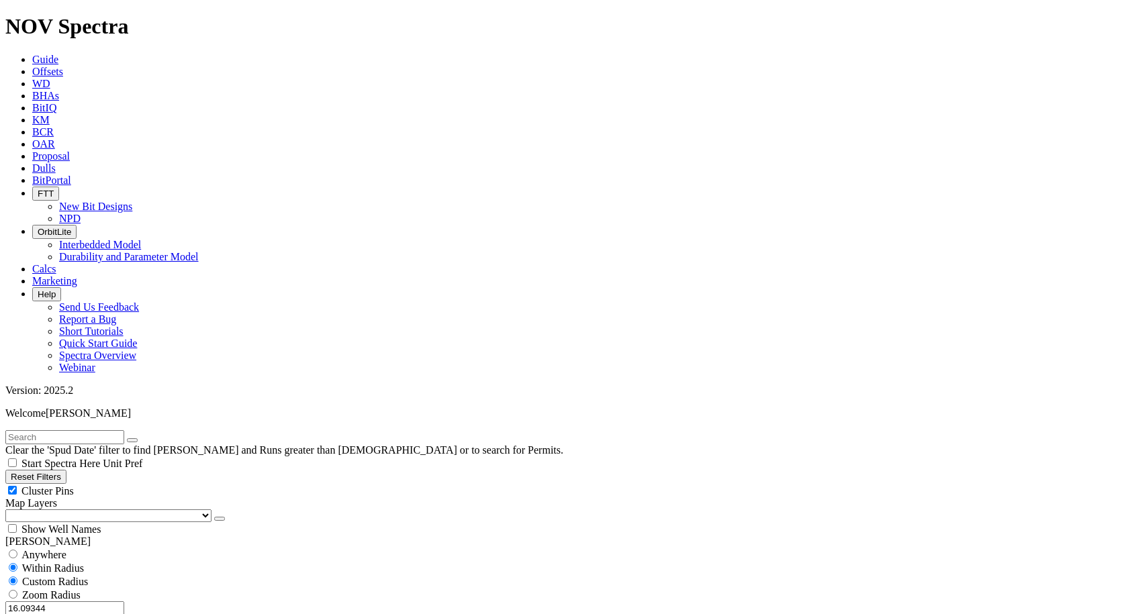
scroll to position [537, 0]
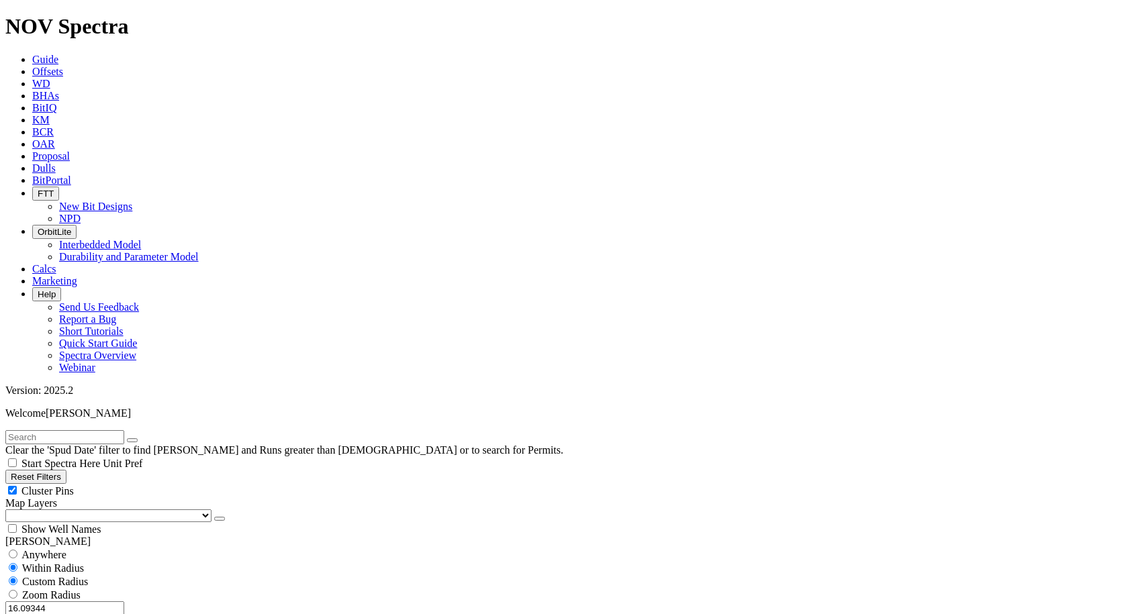
drag, startPoint x: 72, startPoint y: 258, endPoint x: 120, endPoint y: 257, distance: 48.4
click at [120, 602] on div "16.09344 Miles Kilometers" at bounding box center [563, 616] width 1117 height 28
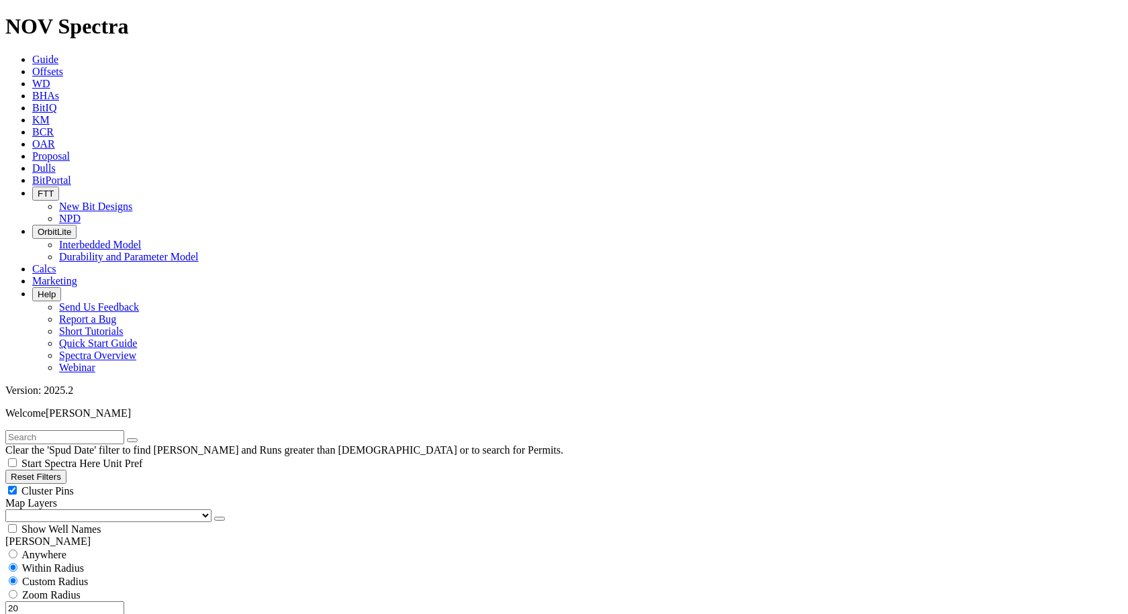
click at [37, 616] on button "Miles" at bounding box center [21, 623] width 32 height 14
